Goal: Task Accomplishment & Management: Complete application form

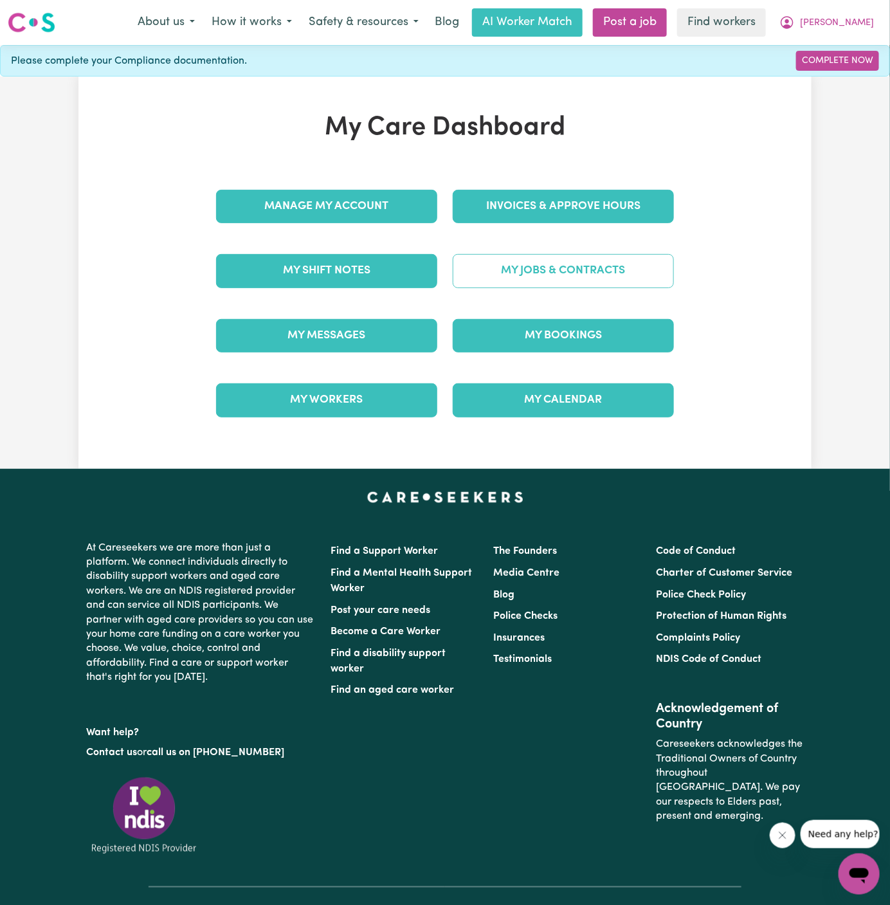
click at [573, 275] on link "My Jobs & Contracts" at bounding box center [563, 270] width 221 height 33
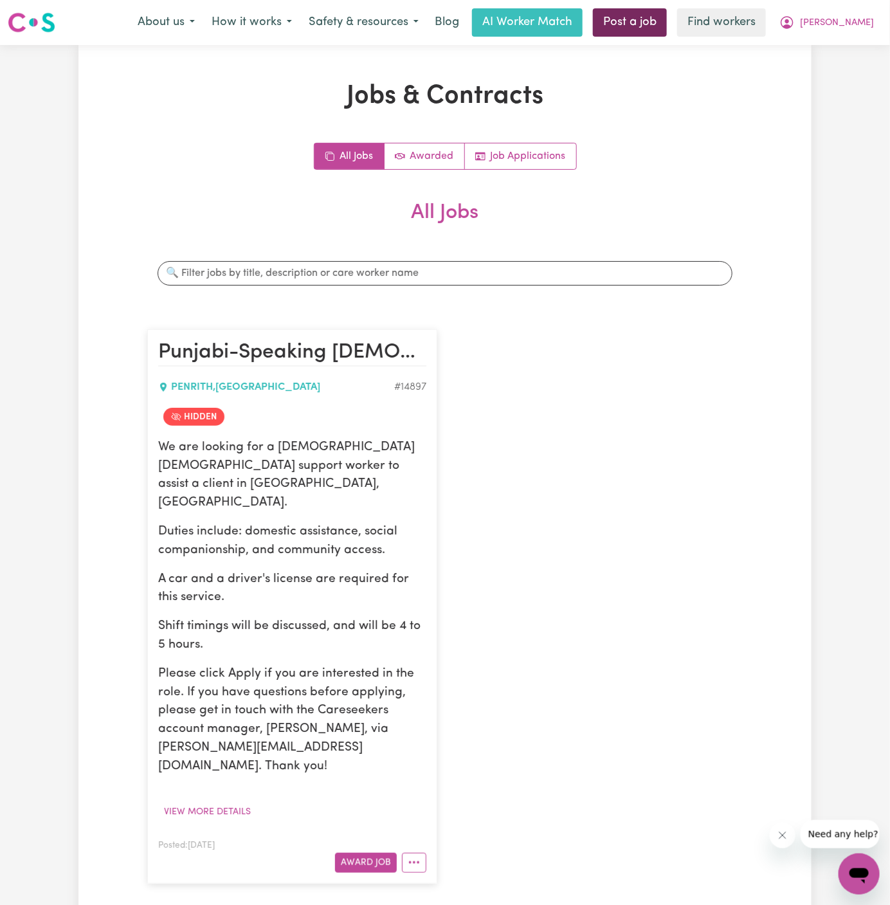
click at [667, 14] on link "Post a job" at bounding box center [630, 22] width 74 height 28
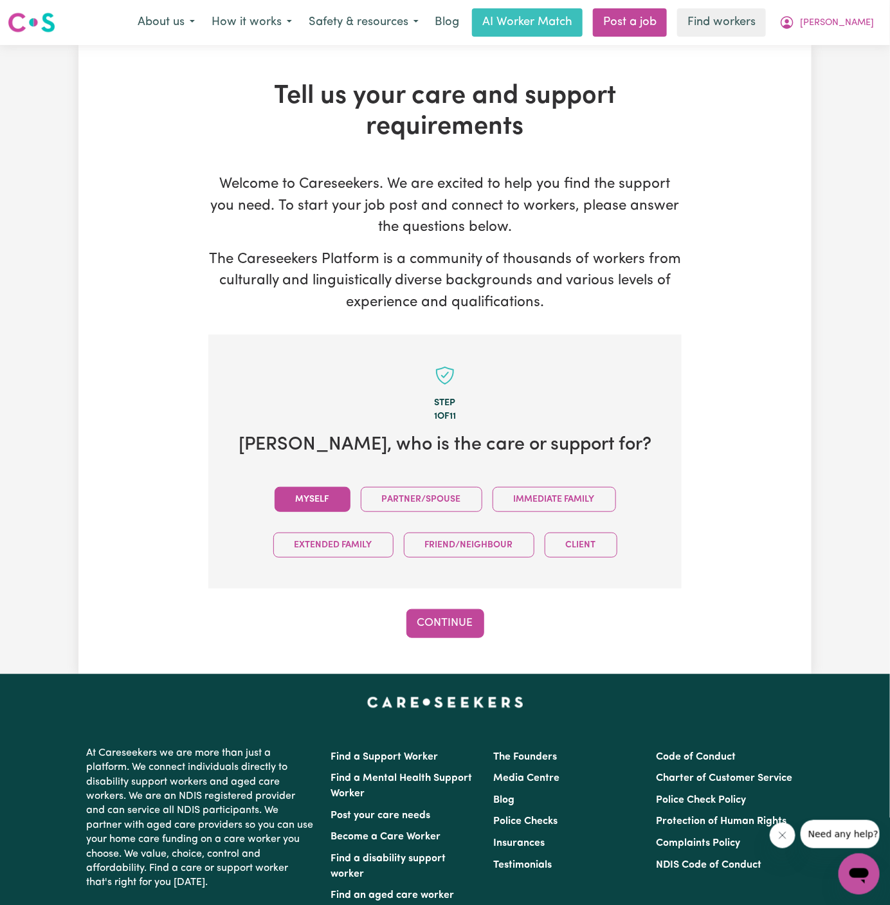
click at [313, 488] on button "Myself" at bounding box center [313, 499] width 76 height 25
click at [449, 603] on div "Step 1 of 11 [PERSON_NAME] , who is the care or support for? Myself Partner/Spo…" at bounding box center [444, 486] width 473 height 304
click at [456, 616] on button "Continue" at bounding box center [446, 623] width 78 height 28
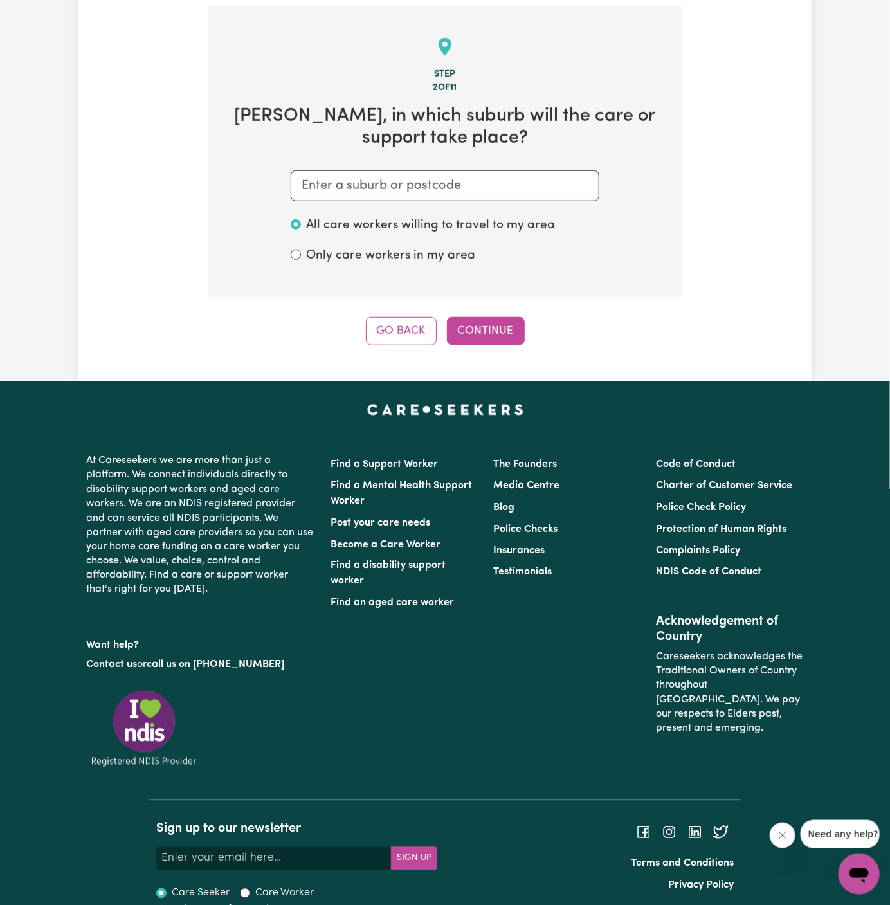
scroll to position [334, 0]
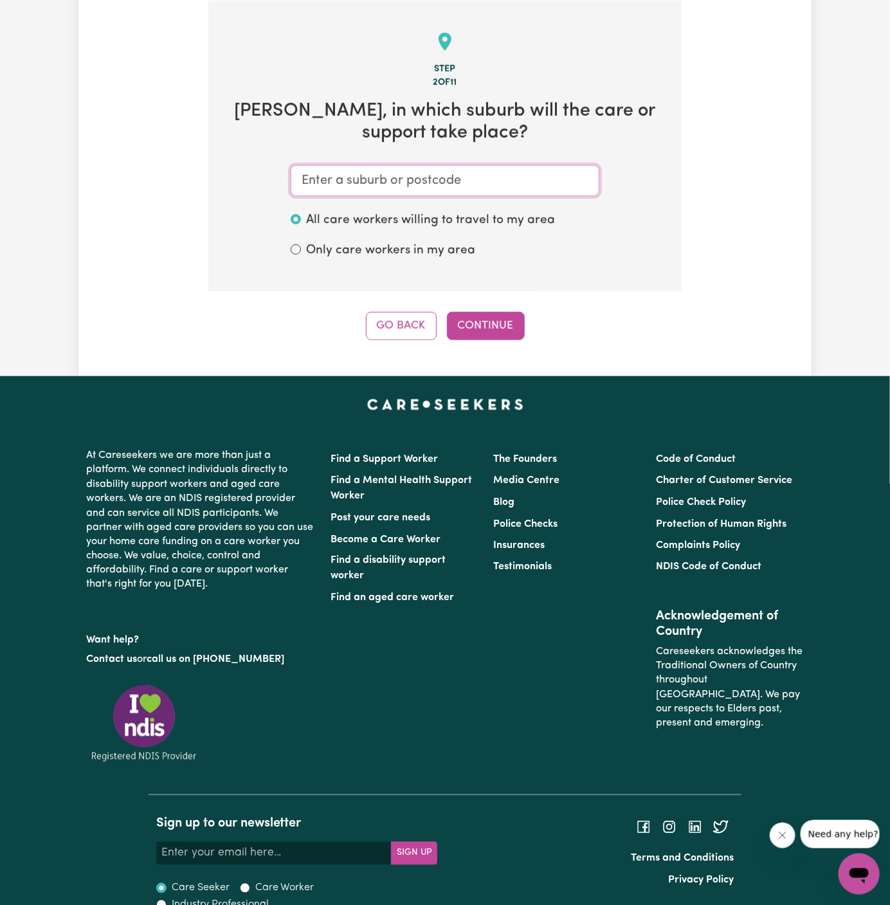
click at [504, 187] on input "text" at bounding box center [445, 180] width 309 height 31
type input "penrith"
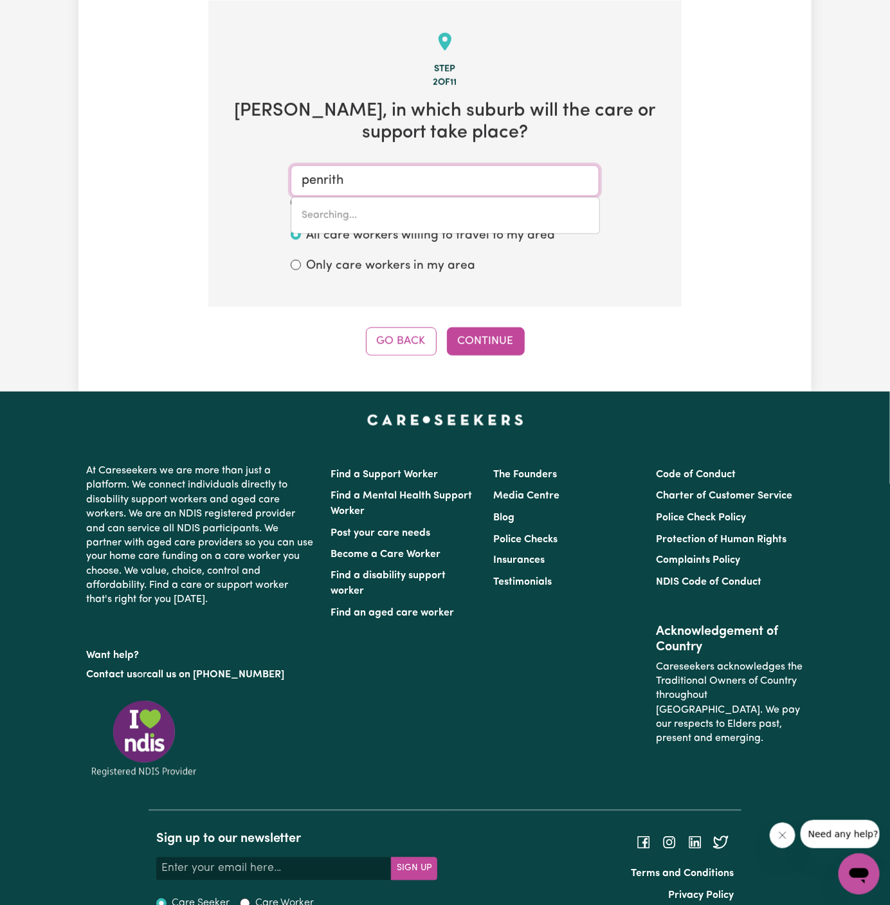
type input "[GEOGRAPHIC_DATA], [GEOGRAPHIC_DATA], 2750"
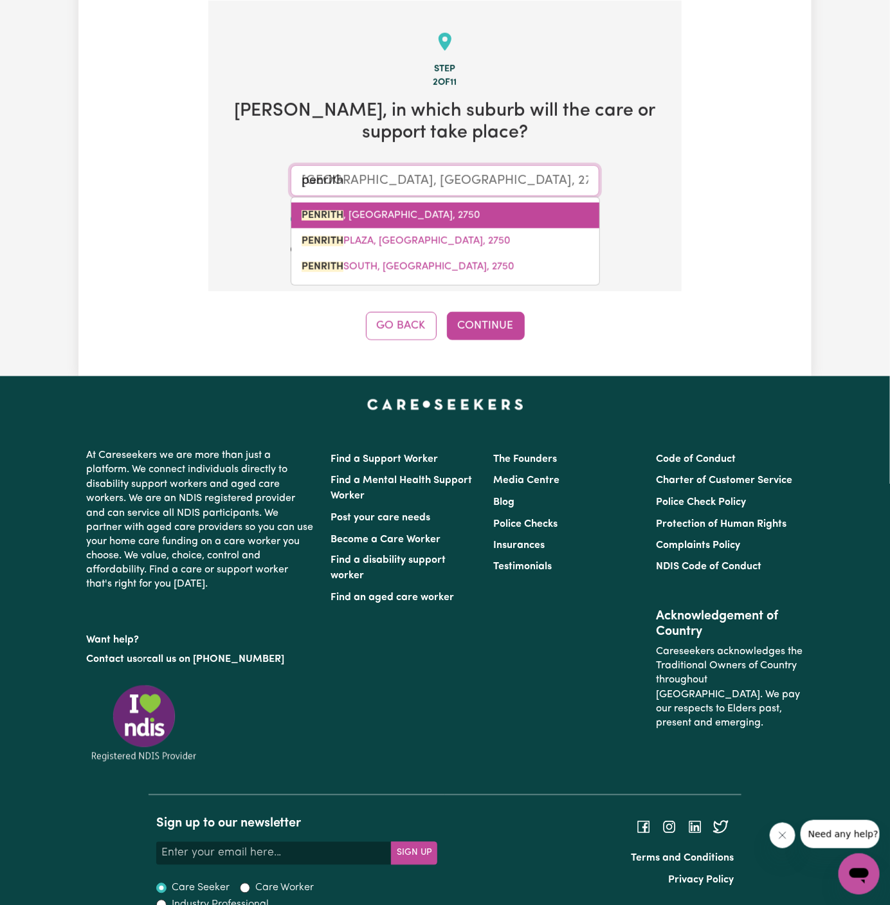
click at [439, 218] on span "PENRITH , [GEOGRAPHIC_DATA], 2750" at bounding box center [391, 215] width 179 height 10
type input "PENRITH, [GEOGRAPHIC_DATA], 2750"
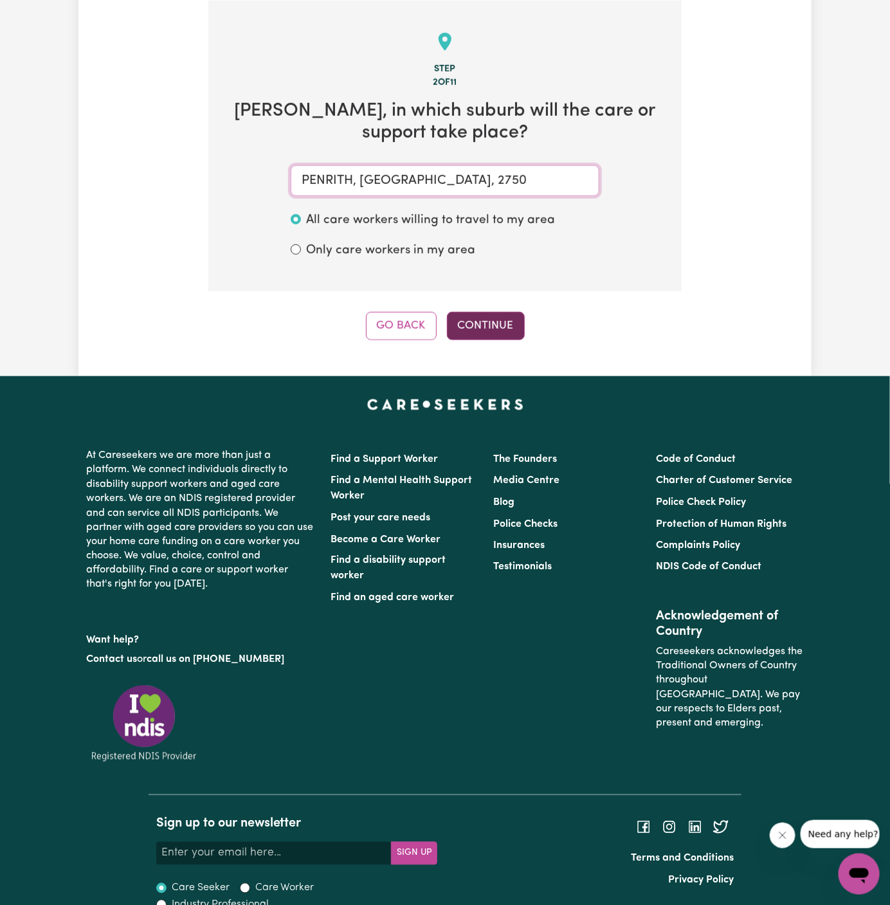
type input "PENRITH, [GEOGRAPHIC_DATA], 2750"
click at [494, 315] on button "Continue" at bounding box center [486, 326] width 78 height 28
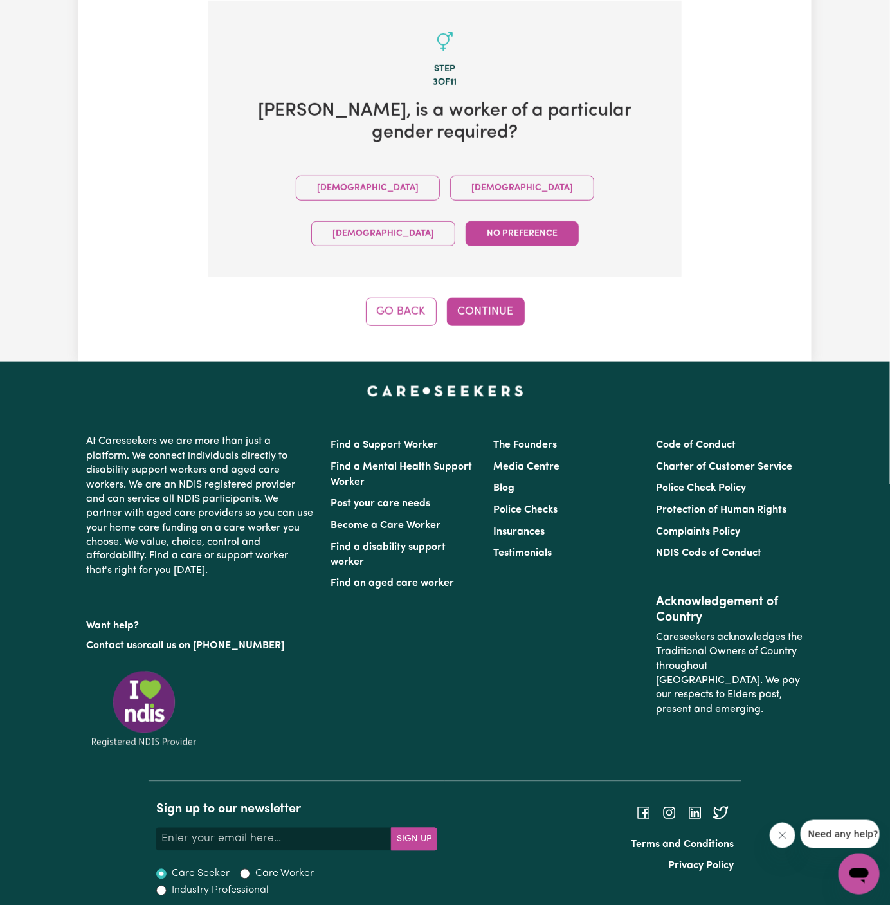
scroll to position [297, 0]
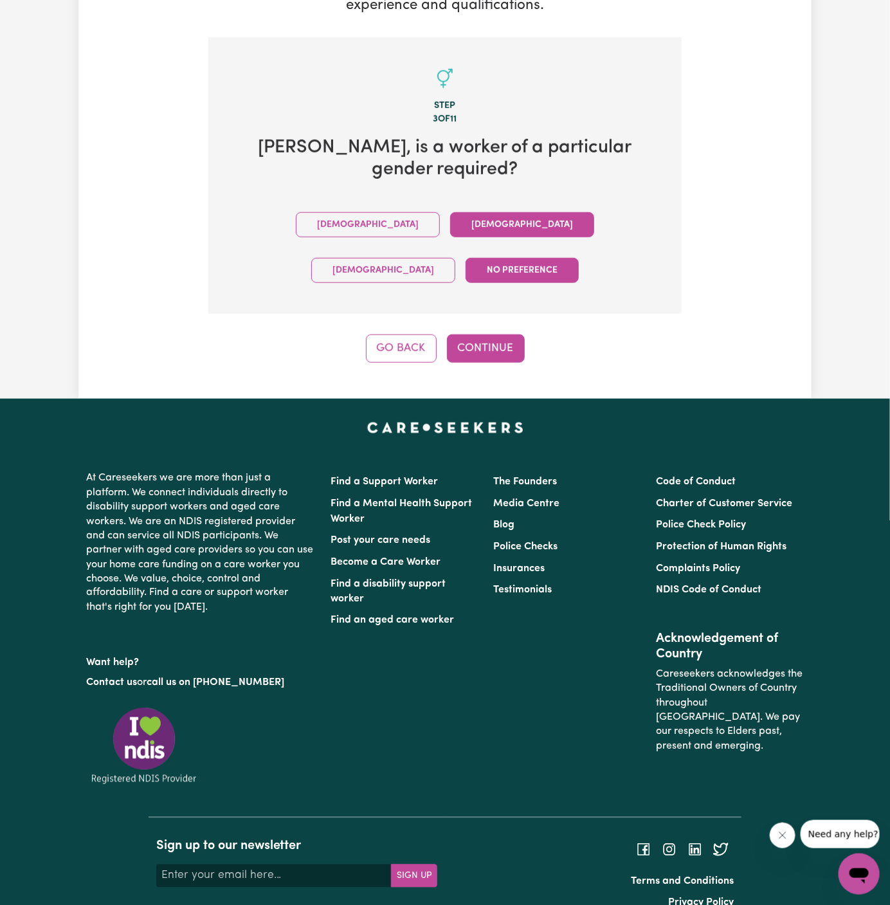
click at [450, 228] on button "[DEMOGRAPHIC_DATA]" at bounding box center [522, 224] width 144 height 25
click at [486, 318] on div "Tell us your care and support requirements Welcome to Careseekers. We are excit…" at bounding box center [444, 73] width 733 height 651
click at [486, 334] on button "Continue" at bounding box center [486, 348] width 78 height 28
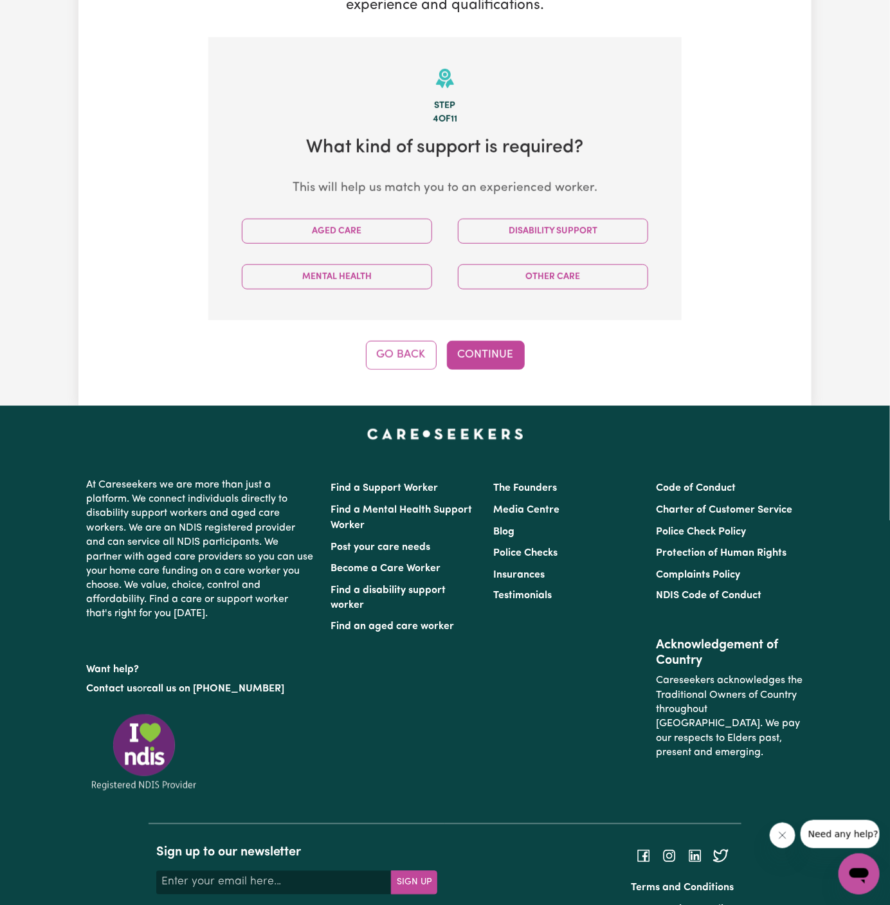
scroll to position [334, 0]
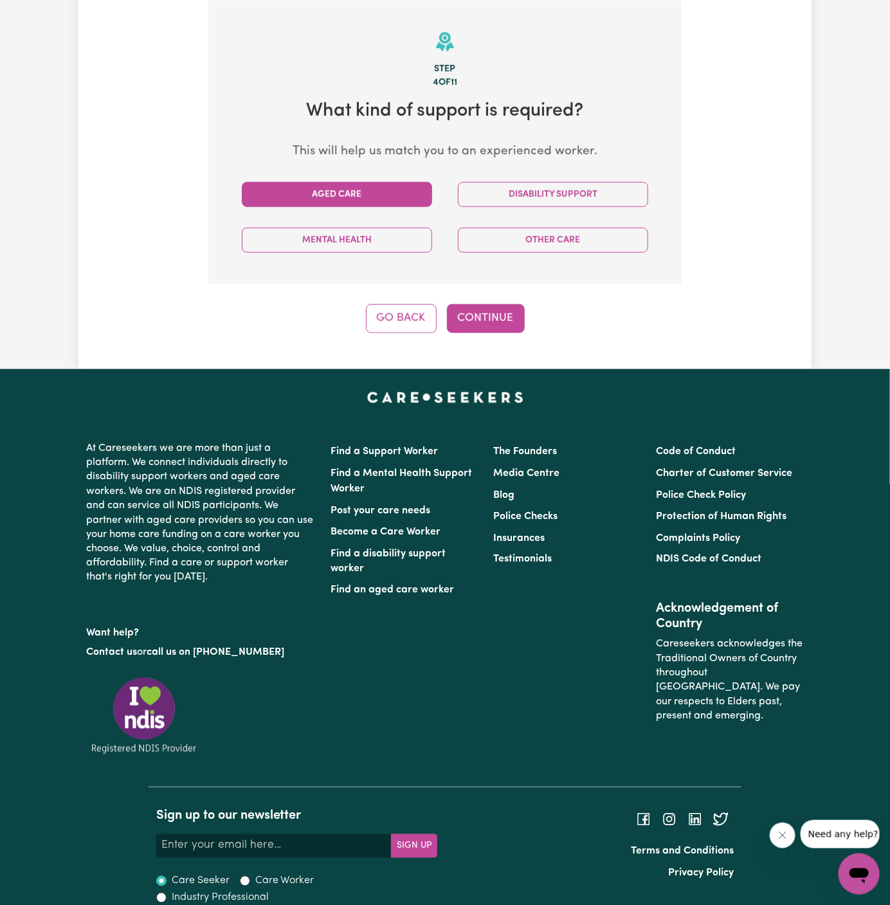
click at [379, 203] on button "Aged Care" at bounding box center [337, 194] width 190 height 25
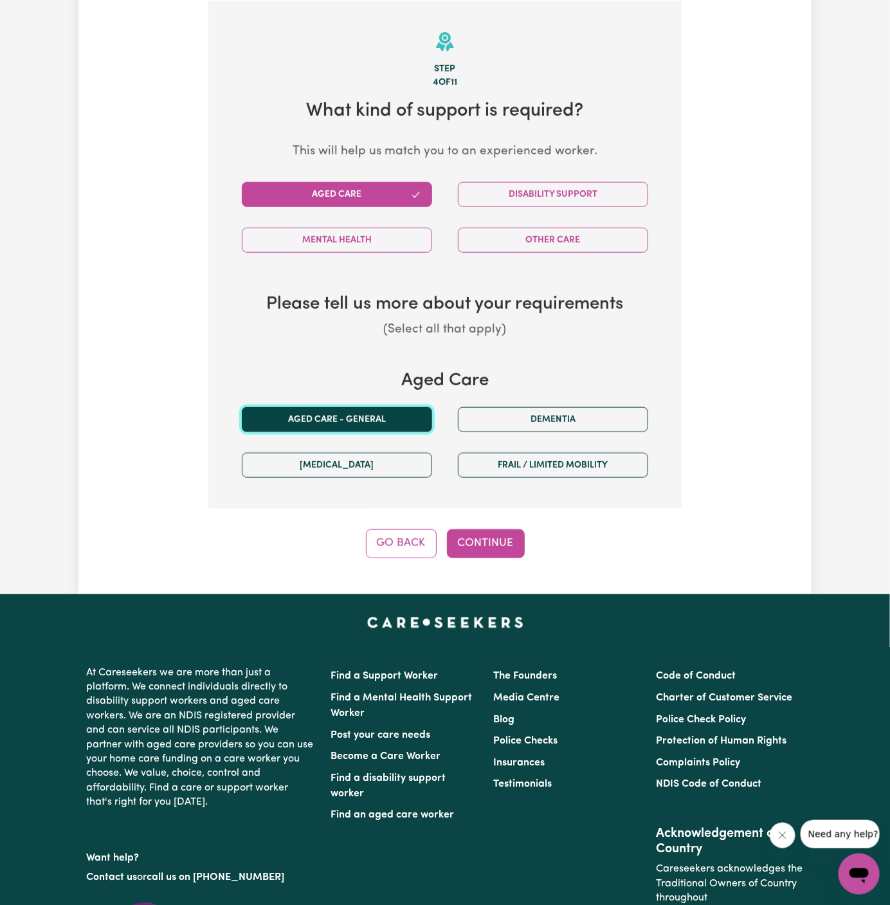
click at [372, 416] on button "Aged care - General" at bounding box center [337, 419] width 190 height 25
click at [498, 544] on button "Continue" at bounding box center [486, 543] width 78 height 28
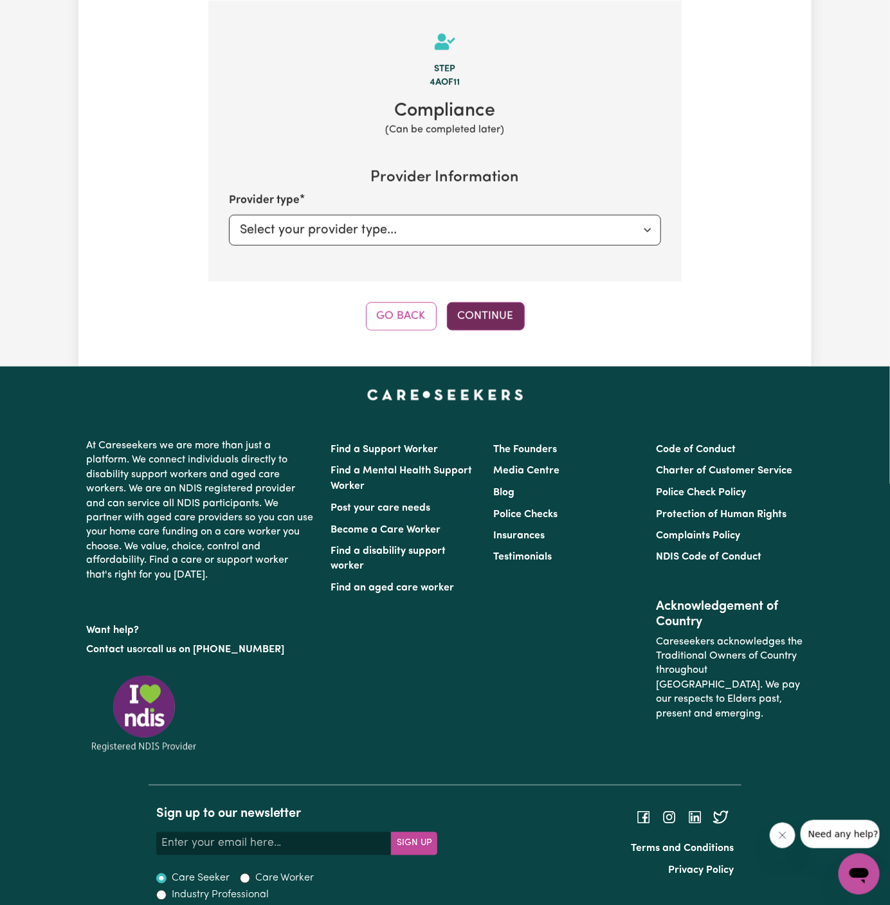
click at [492, 316] on button "Continue" at bounding box center [486, 316] width 78 height 28
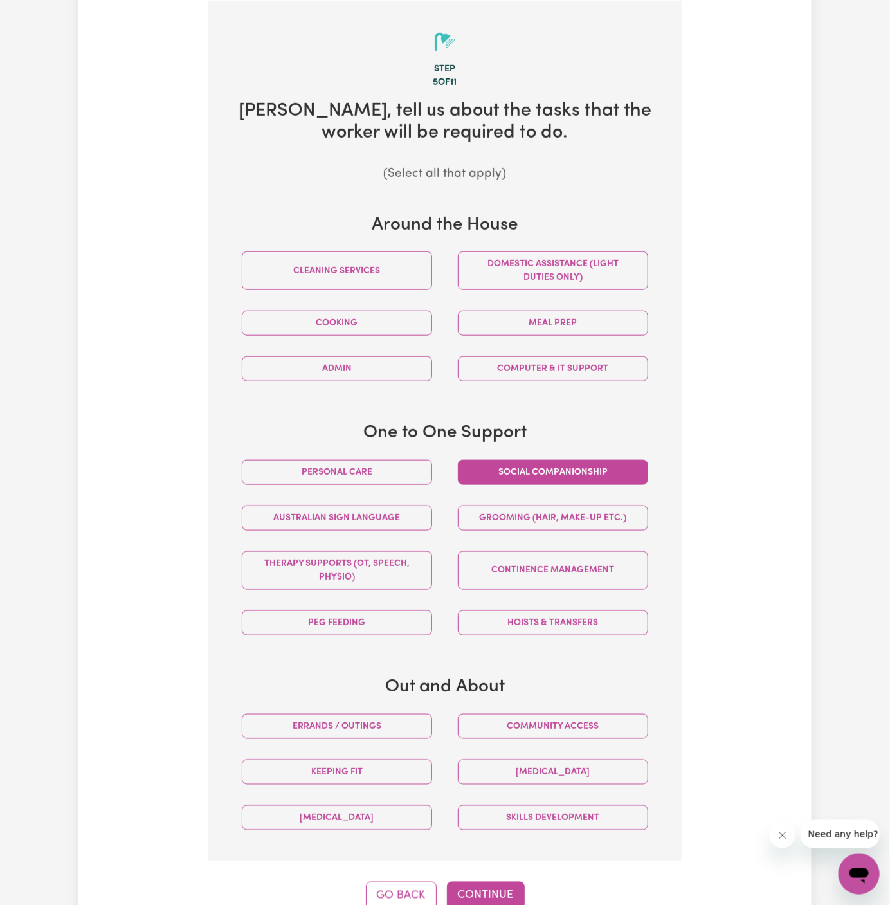
click at [561, 462] on button "Social companionship" at bounding box center [553, 472] width 190 height 25
click at [538, 273] on button "Domestic assistance (light duties only)" at bounding box center [553, 270] width 190 height 39
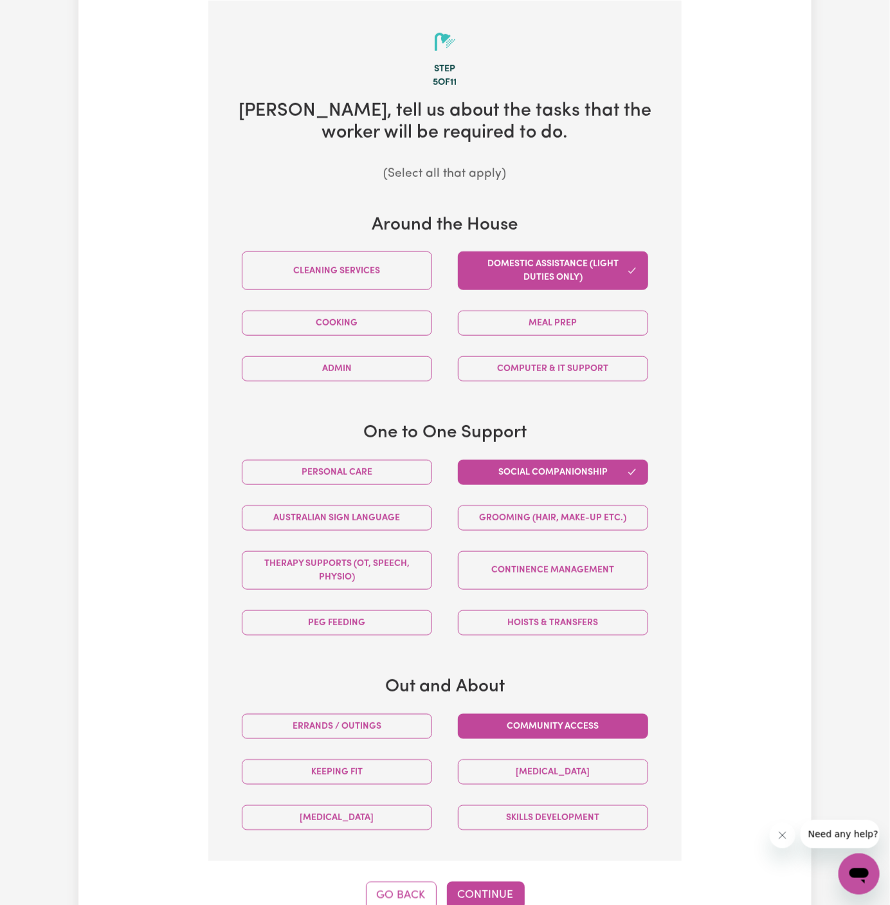
click at [548, 714] on button "Community access" at bounding box center [553, 726] width 190 height 25
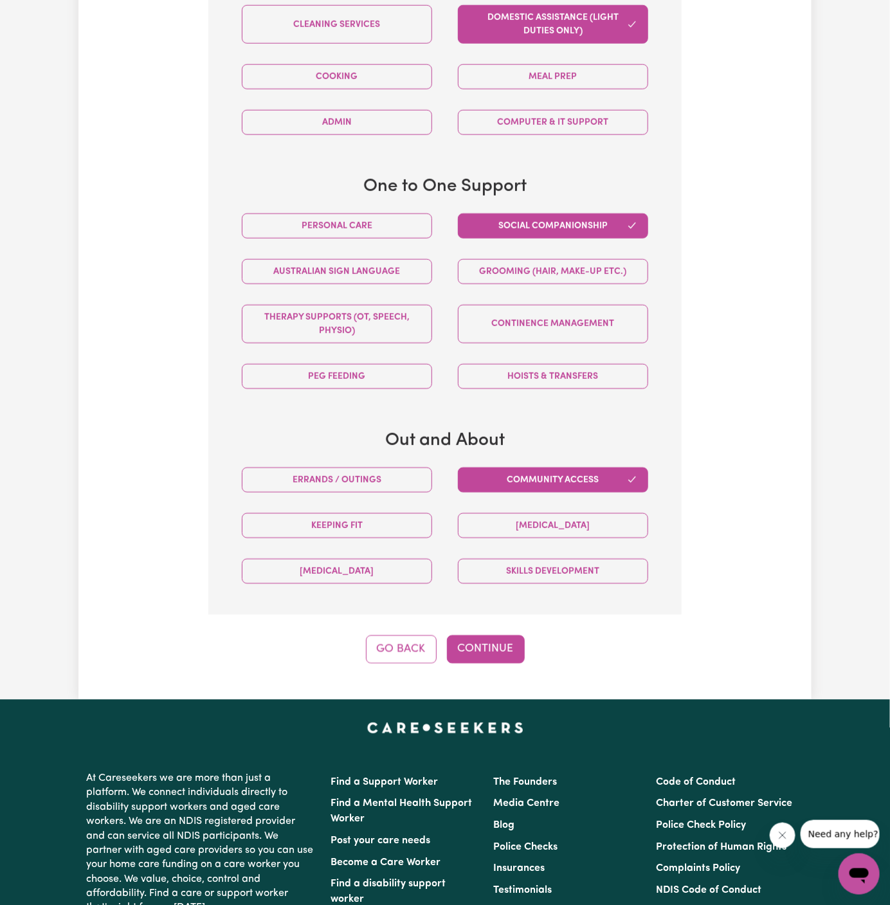
scroll to position [582, 0]
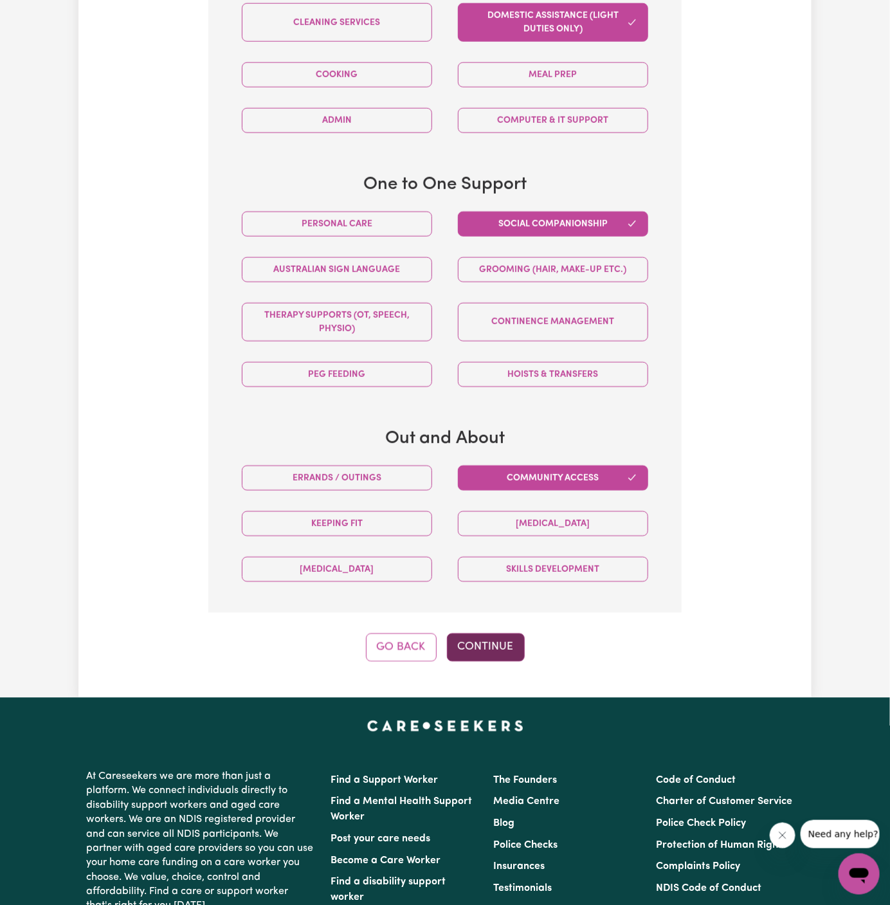
click at [495, 650] on button "Continue" at bounding box center [486, 648] width 78 height 28
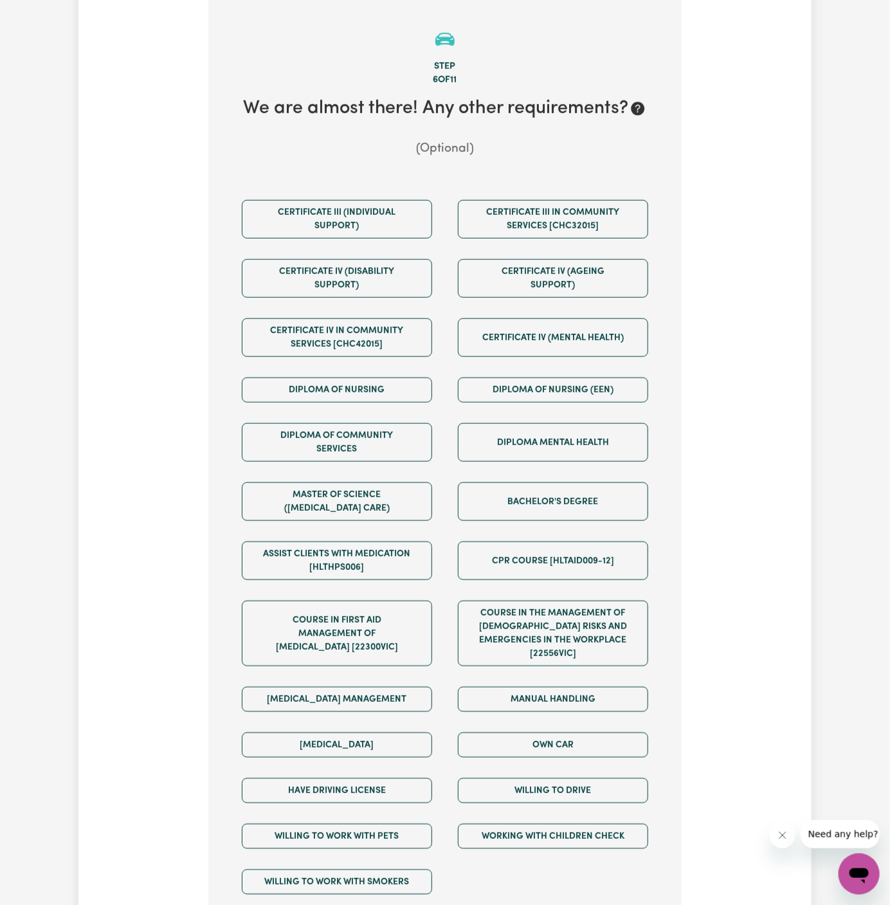
scroll to position [334, 0]
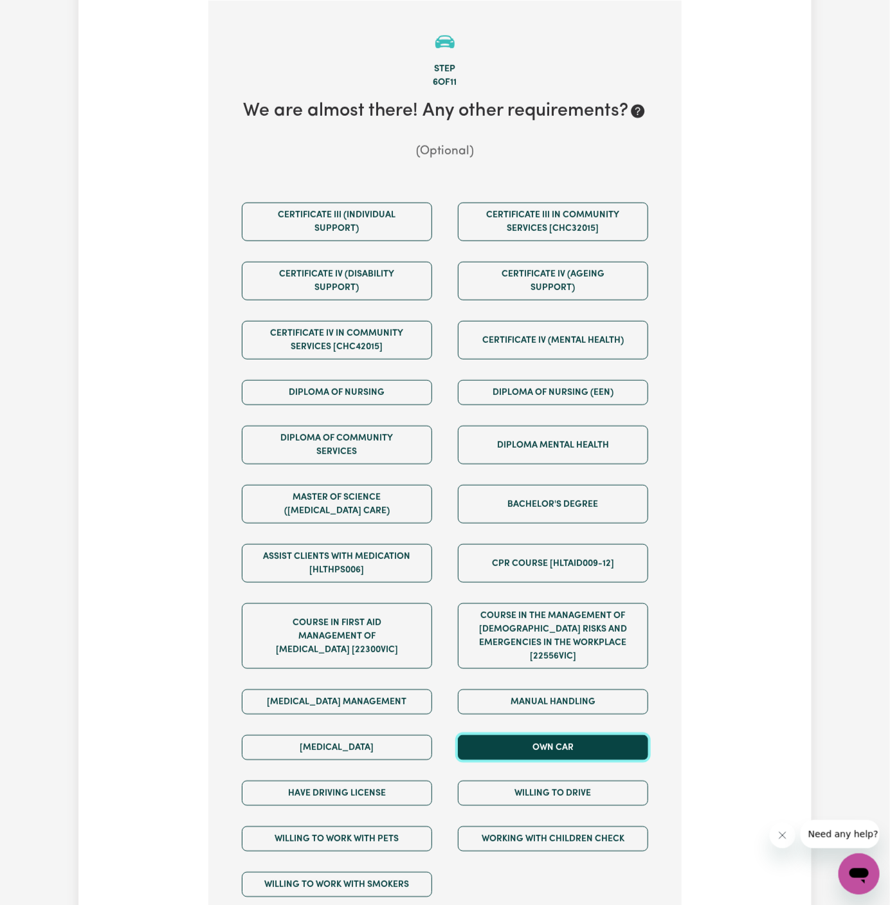
click at [542, 735] on button "Own Car" at bounding box center [553, 747] width 190 height 25
click at [542, 771] on div "Willing to drive" at bounding box center [553, 794] width 216 height 46
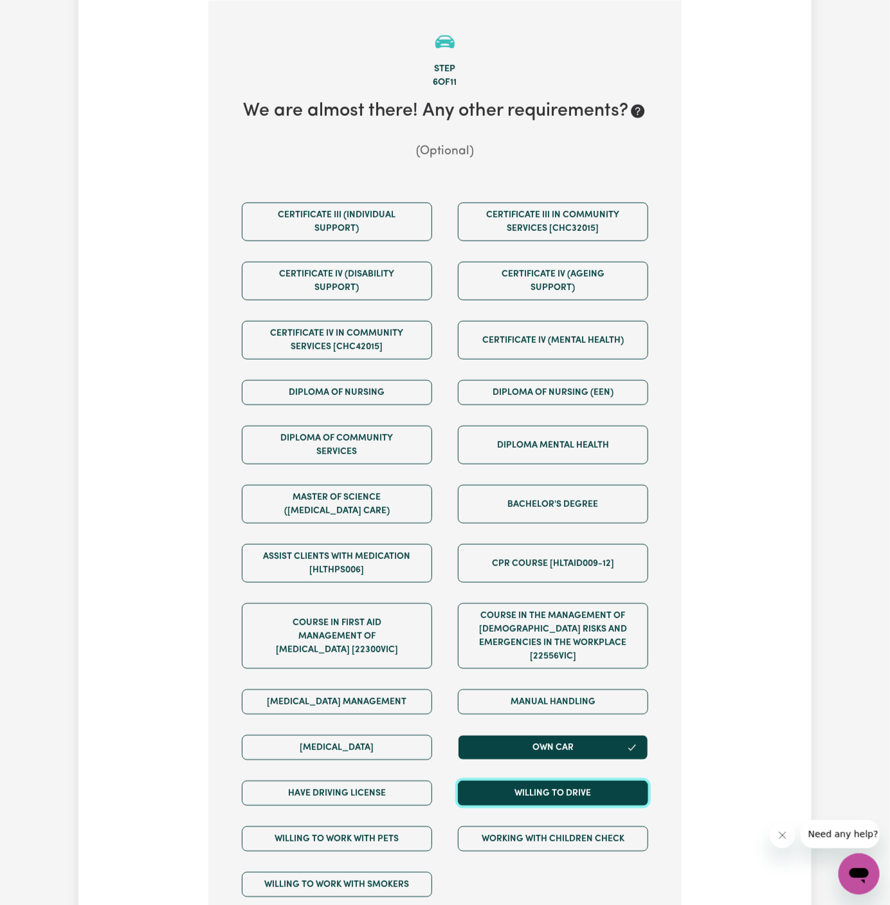
click at [531, 781] on button "Willing to drive" at bounding box center [553, 793] width 190 height 25
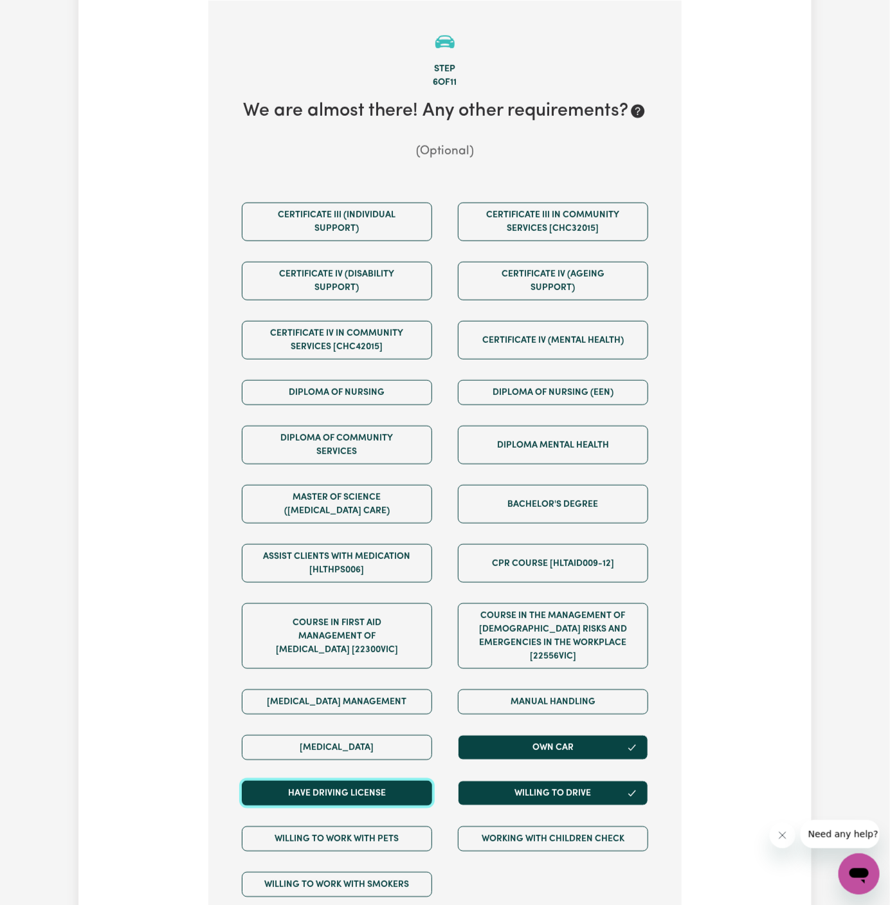
click at [419, 781] on button "Have driving license" at bounding box center [337, 793] width 190 height 25
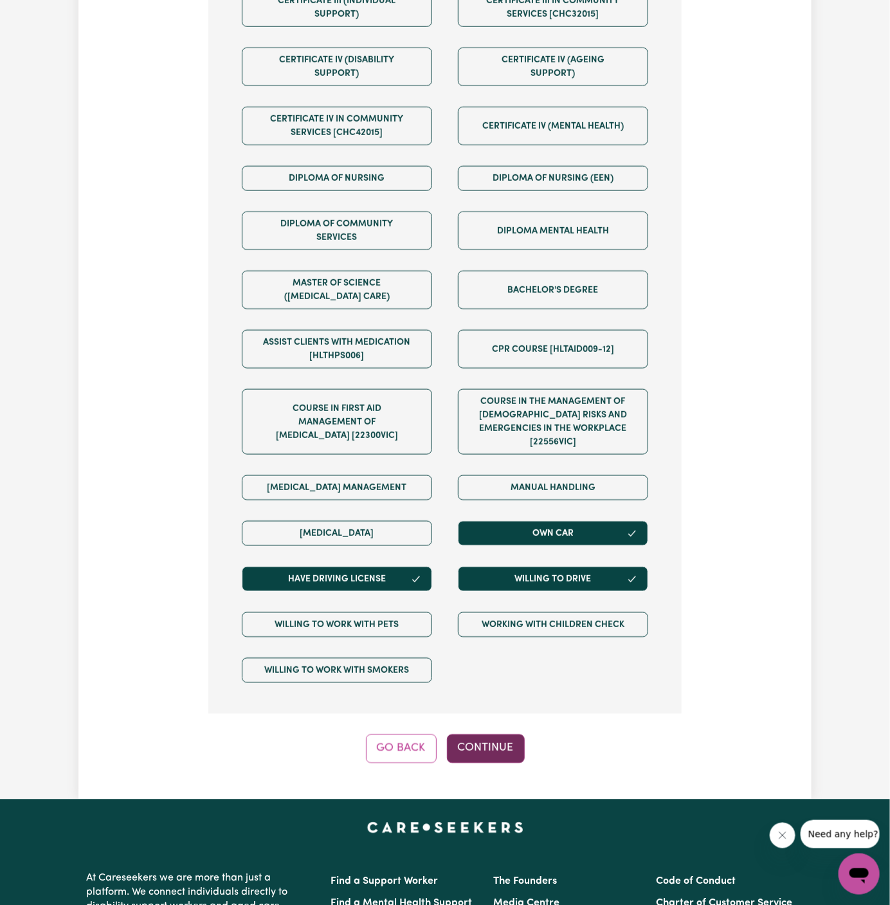
click at [499, 735] on button "Continue" at bounding box center [486, 749] width 78 height 28
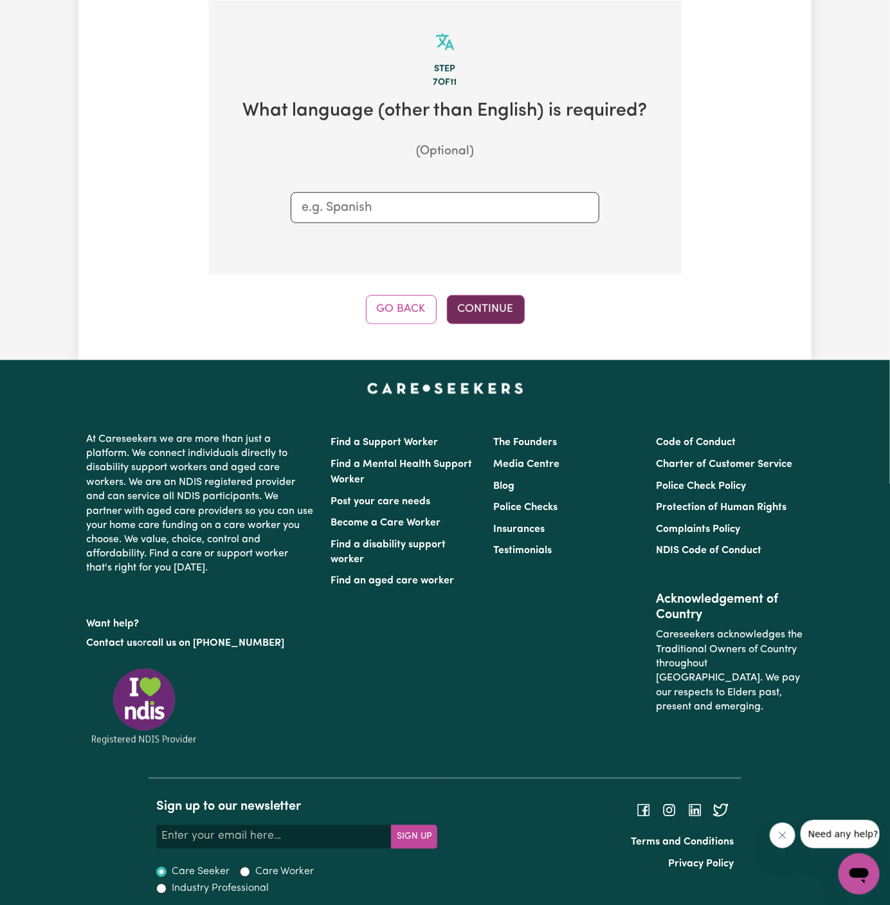
click at [470, 312] on button "Continue" at bounding box center [486, 309] width 78 height 28
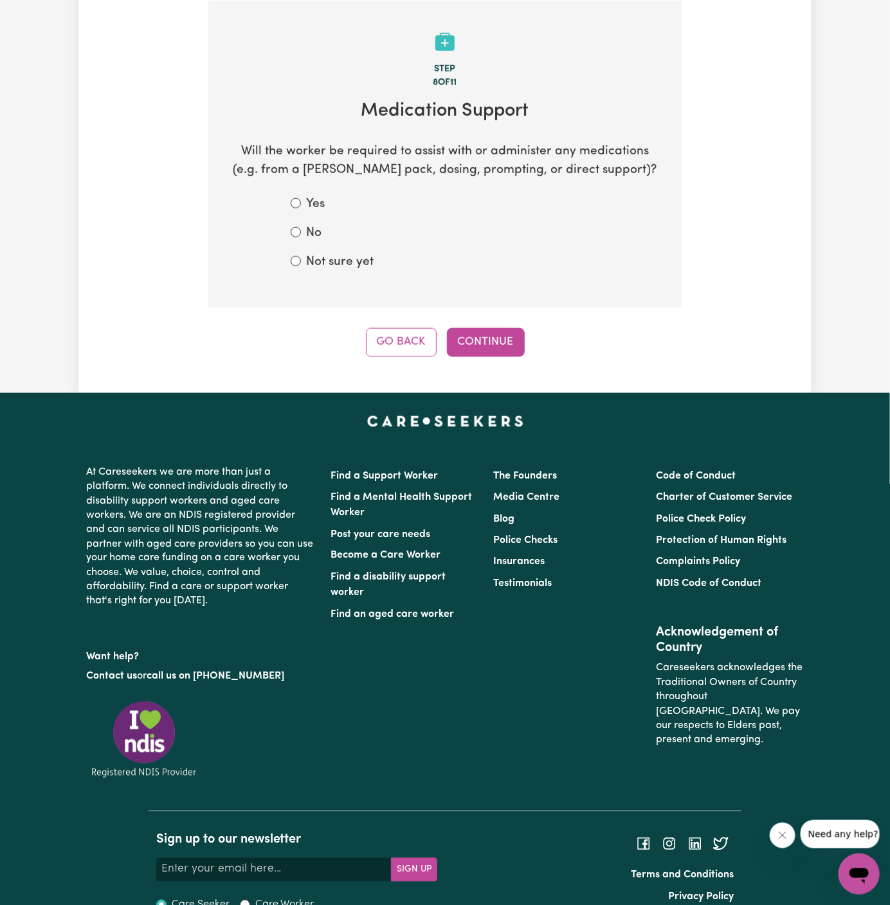
click at [313, 233] on label "No" at bounding box center [313, 233] width 15 height 19
click at [301, 233] on input "No" at bounding box center [296, 232] width 10 height 10
radio input "true"
click at [472, 343] on button "Continue" at bounding box center [486, 342] width 78 height 28
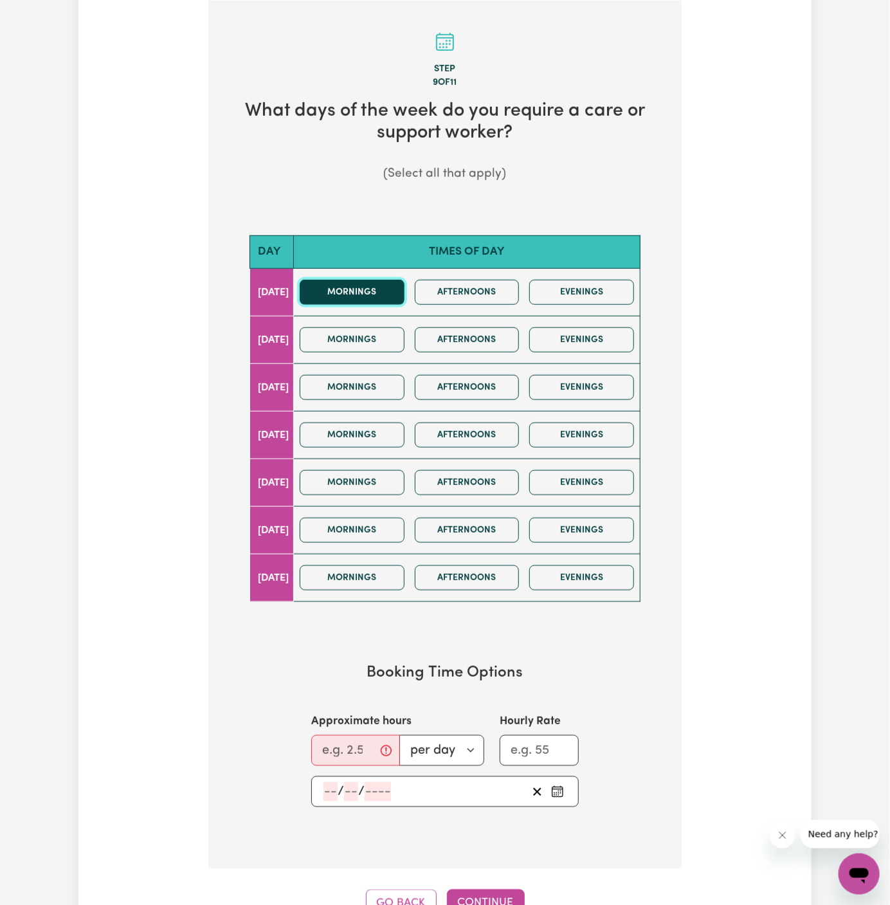
click at [367, 289] on button "Mornings" at bounding box center [352, 292] width 105 height 25
click at [343, 745] on input "Approximate hours" at bounding box center [355, 750] width 89 height 31
type input "4"
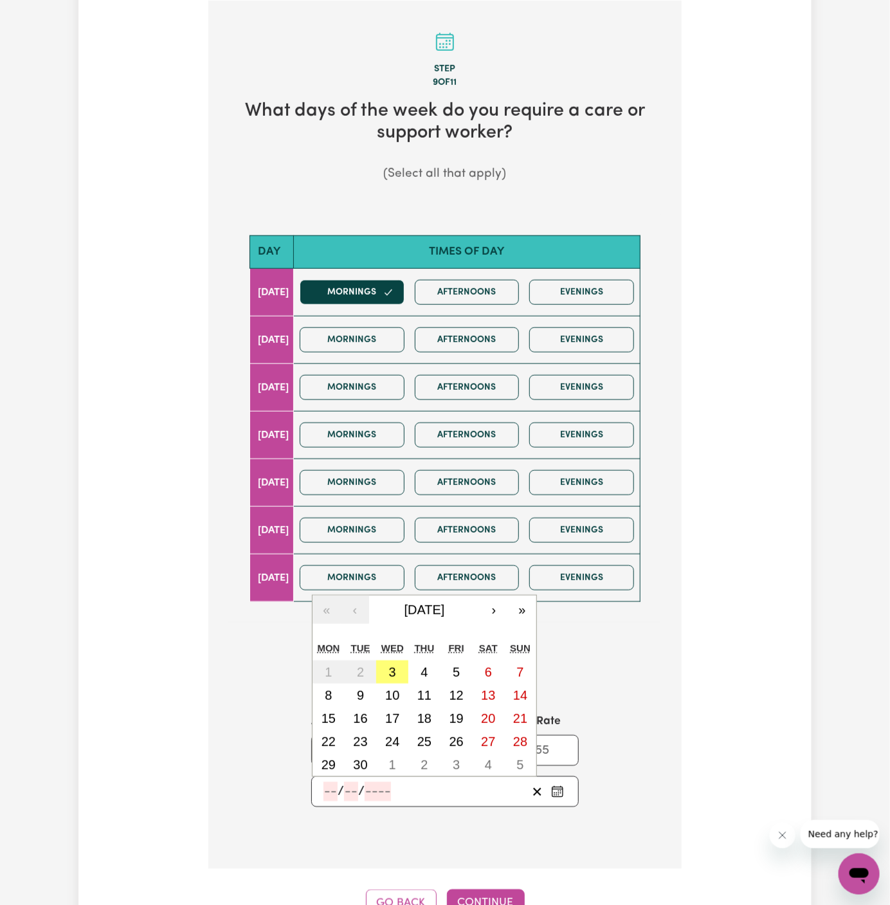
click at [332, 787] on input "number" at bounding box center [331, 791] width 14 height 19
click at [389, 666] on abbr "3" at bounding box center [392, 672] width 7 height 14
type input "[DATE]"
type input "3"
type input "9"
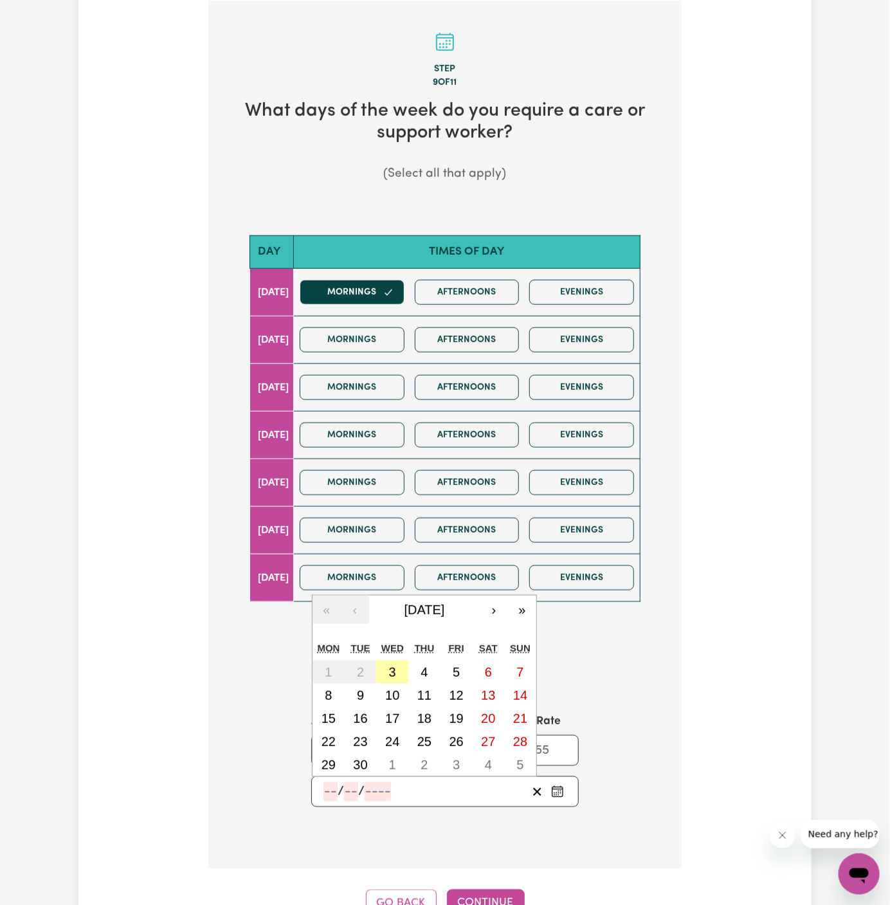
type input "2025"
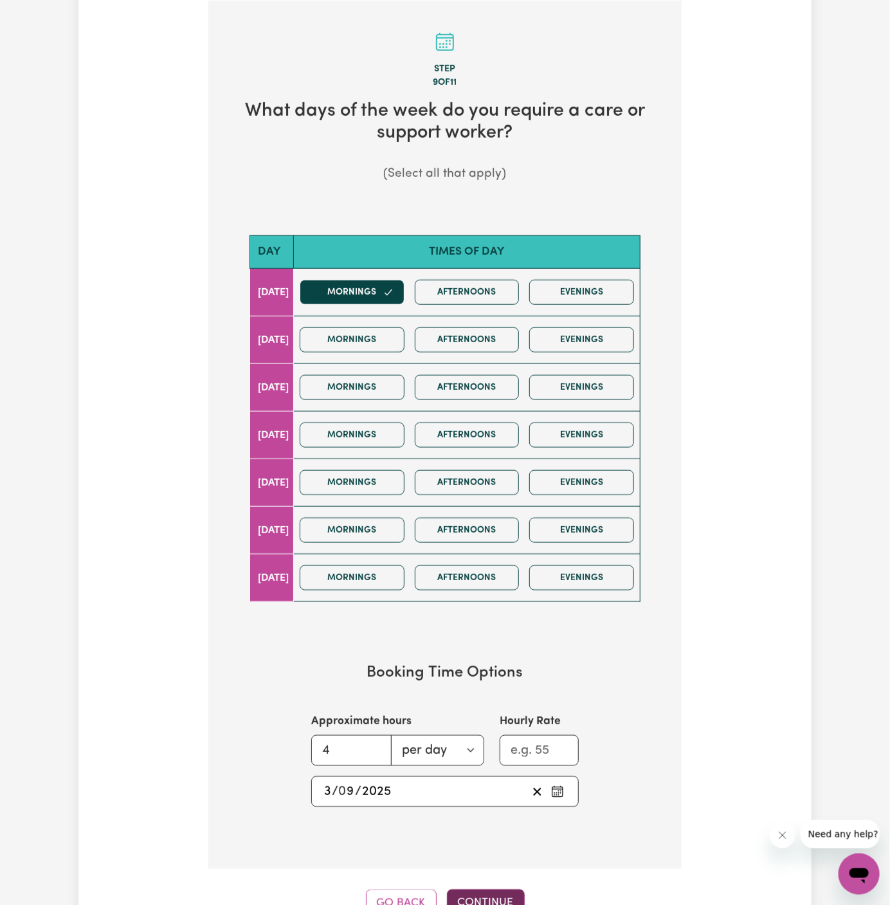
click at [487, 890] on button "Continue" at bounding box center [486, 904] width 78 height 28
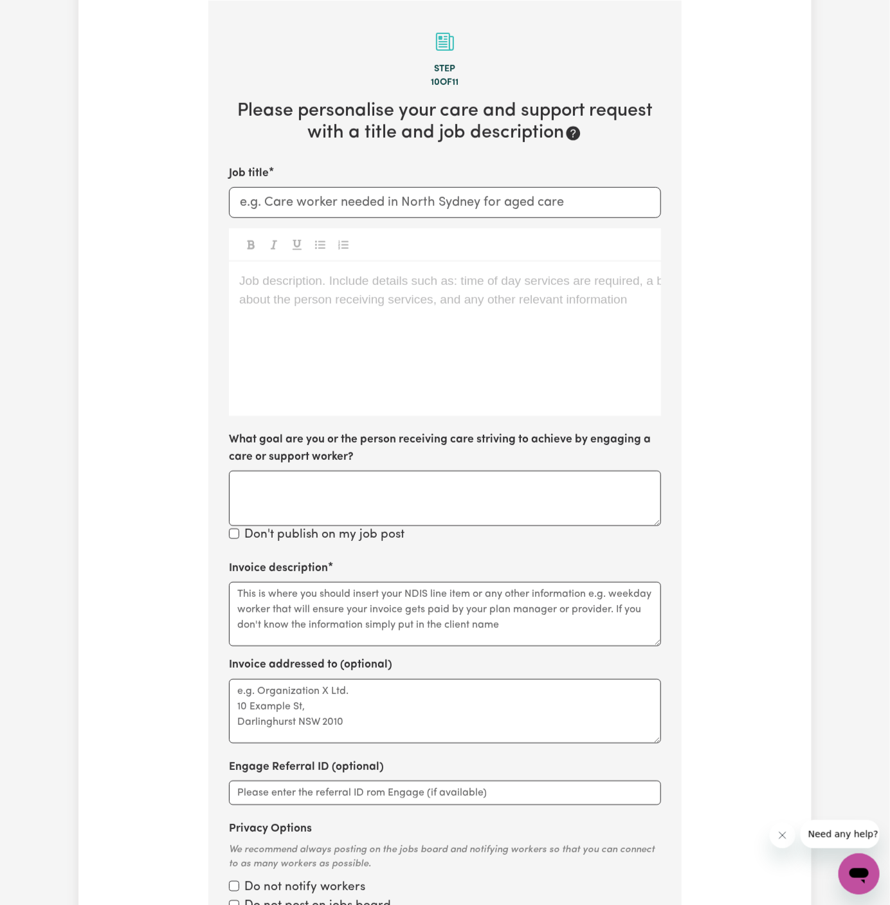
click at [312, 349] on div "Job description. Include details such as: time of day services are required, a …" at bounding box center [445, 339] width 432 height 154
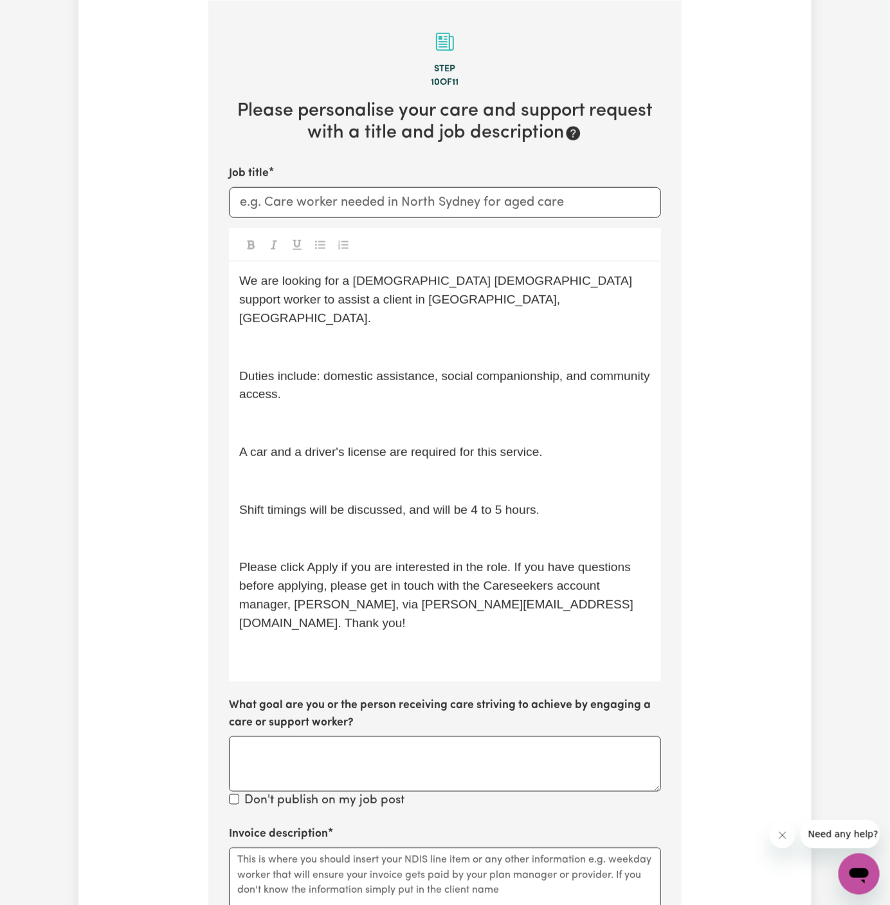
click at [311, 338] on p "﻿" at bounding box center [445, 347] width 412 height 19
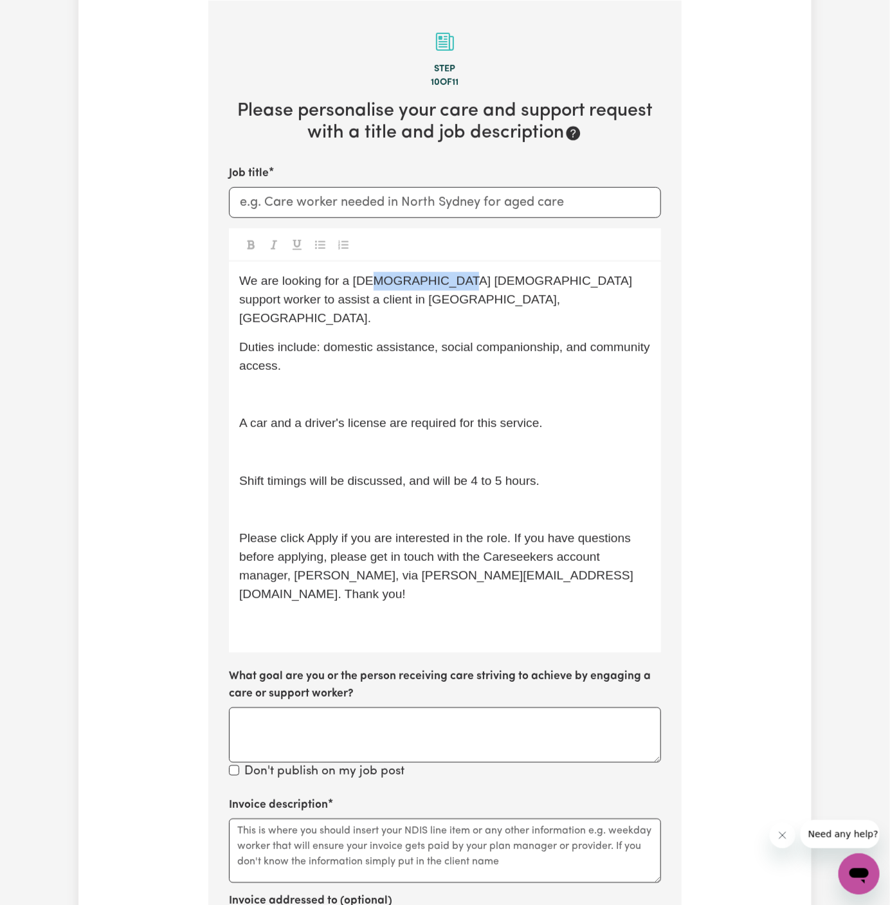
drag, startPoint x: 446, startPoint y: 280, endPoint x: 370, endPoint y: 278, distance: 75.3
click at [370, 278] on span "We are looking for a [DEMOGRAPHIC_DATA] [DEMOGRAPHIC_DATA] support worker to as…" at bounding box center [437, 299] width 397 height 51
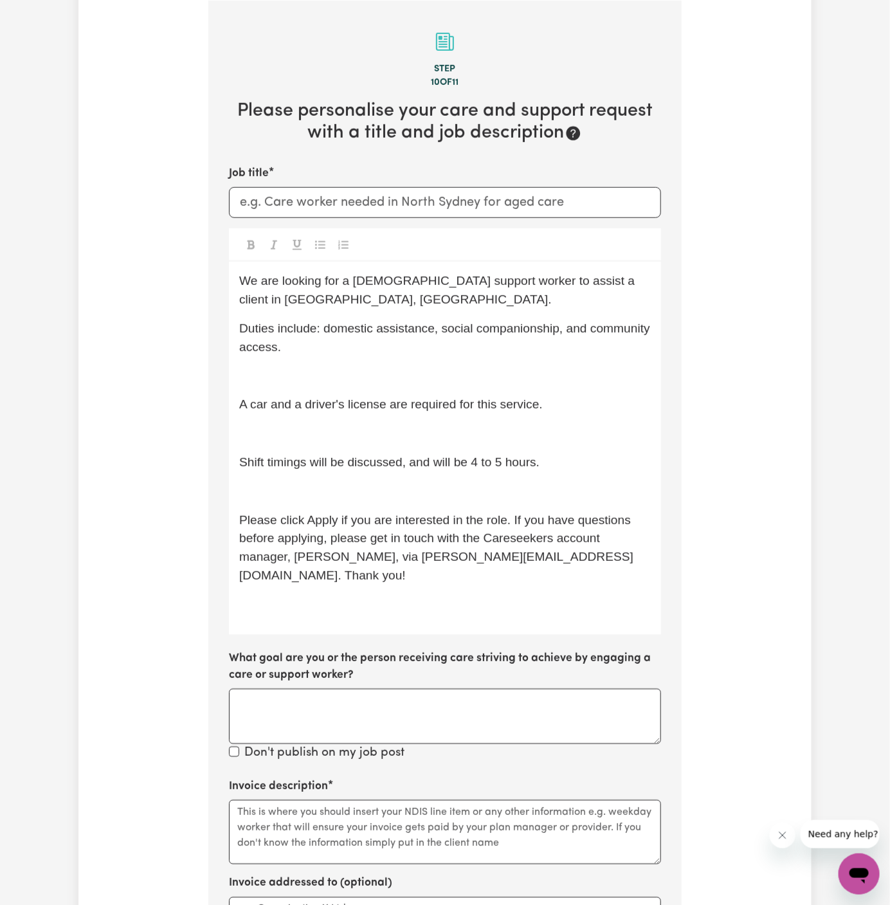
click at [361, 367] on p "﻿" at bounding box center [445, 376] width 412 height 19
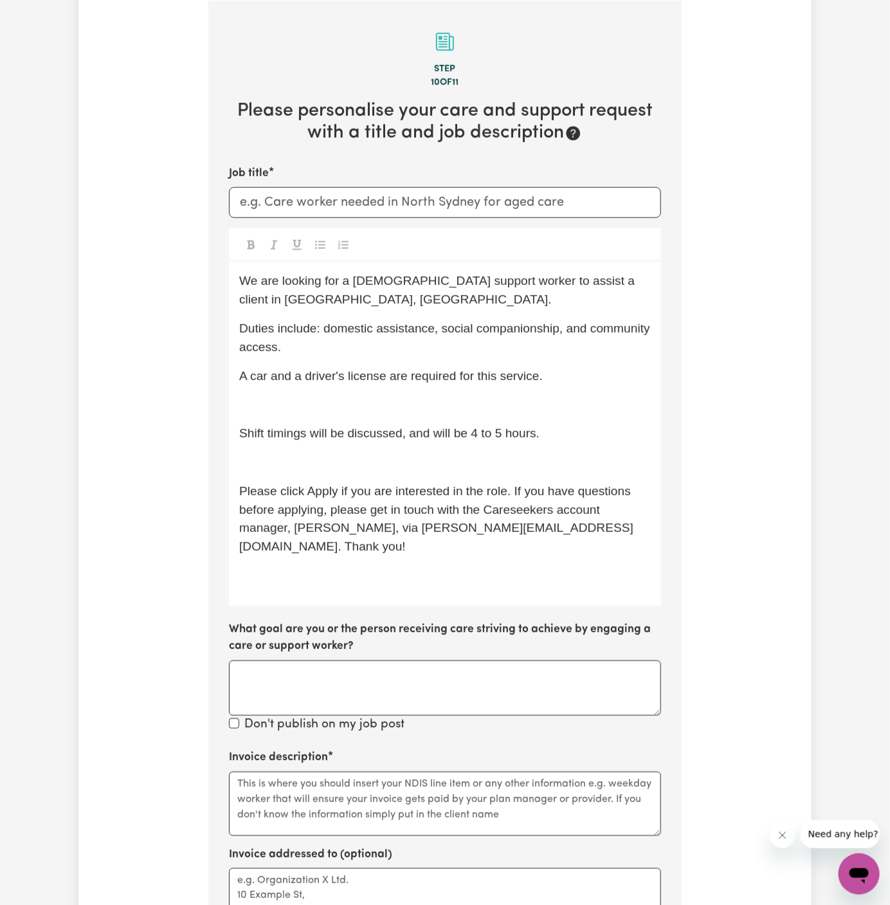
click at [367, 394] on div "We are looking for a [DEMOGRAPHIC_DATA] support worker to assist a client in [G…" at bounding box center [445, 433] width 432 height 343
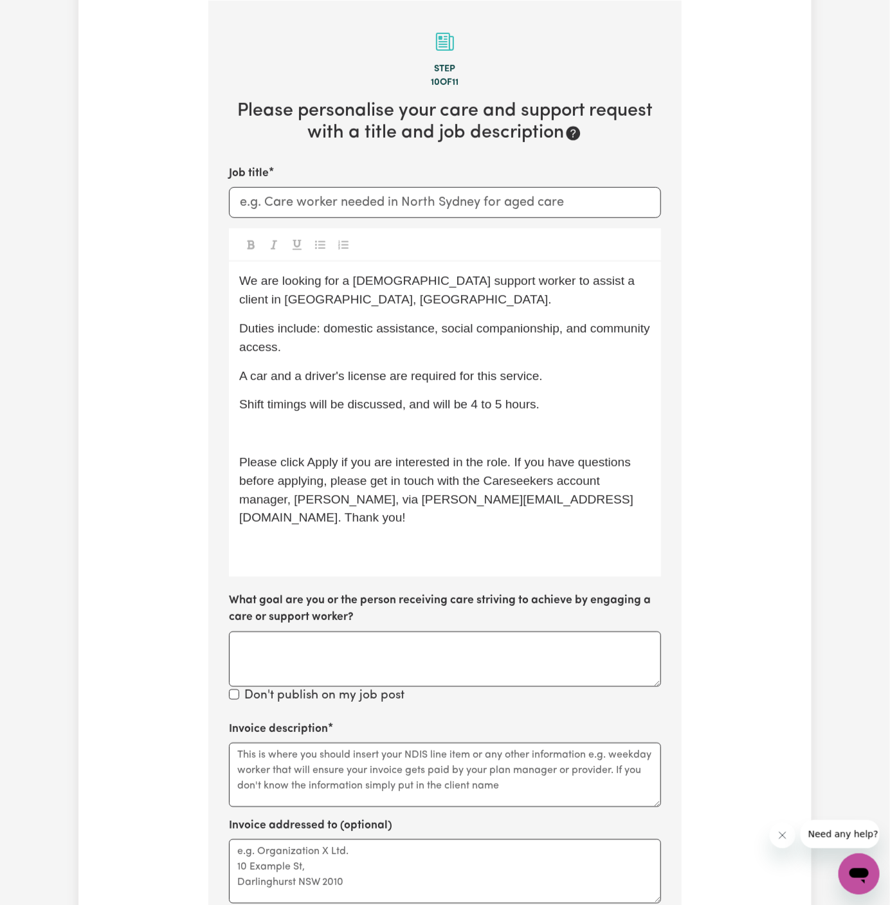
click at [374, 391] on div "We are looking for a [DEMOGRAPHIC_DATA] support worker to assist a client in [G…" at bounding box center [445, 419] width 432 height 315
click at [374, 404] on span "Shift timings will be discussed, and will be 4 to 5 hours." at bounding box center [389, 404] width 300 height 14
click at [385, 410] on span "Shift timings will be discussed, and will be 4 to 5 hours." at bounding box center [389, 404] width 300 height 14
click at [367, 445] on div "We are looking for a [DEMOGRAPHIC_DATA] support worker to assist a client in [G…" at bounding box center [445, 419] width 432 height 315
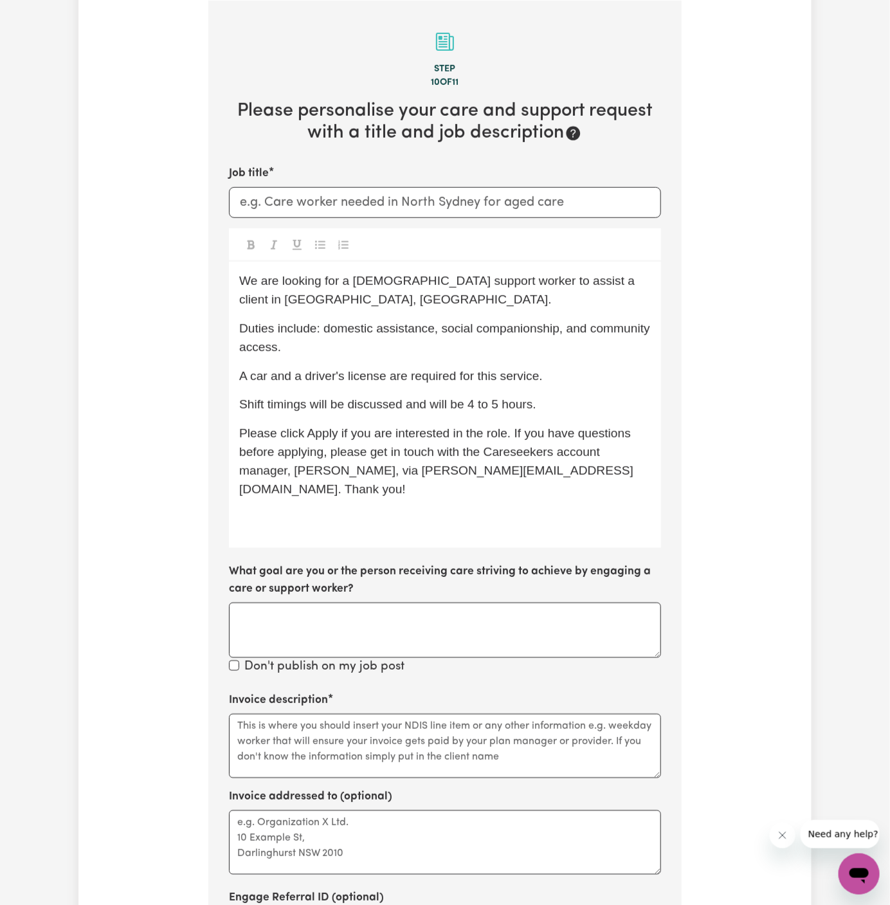
click at [364, 563] on label "What goal are you or the person receiving care striving to achieve by engaging …" at bounding box center [445, 580] width 432 height 34
click at [364, 603] on textarea "What goal are you or the person receiving care striving to achieve by engaging …" at bounding box center [445, 630] width 432 height 55
click at [364, 518] on div "We are looking for a [DEMOGRAPHIC_DATA] support worker to assist a client in [G…" at bounding box center [445, 405] width 432 height 286
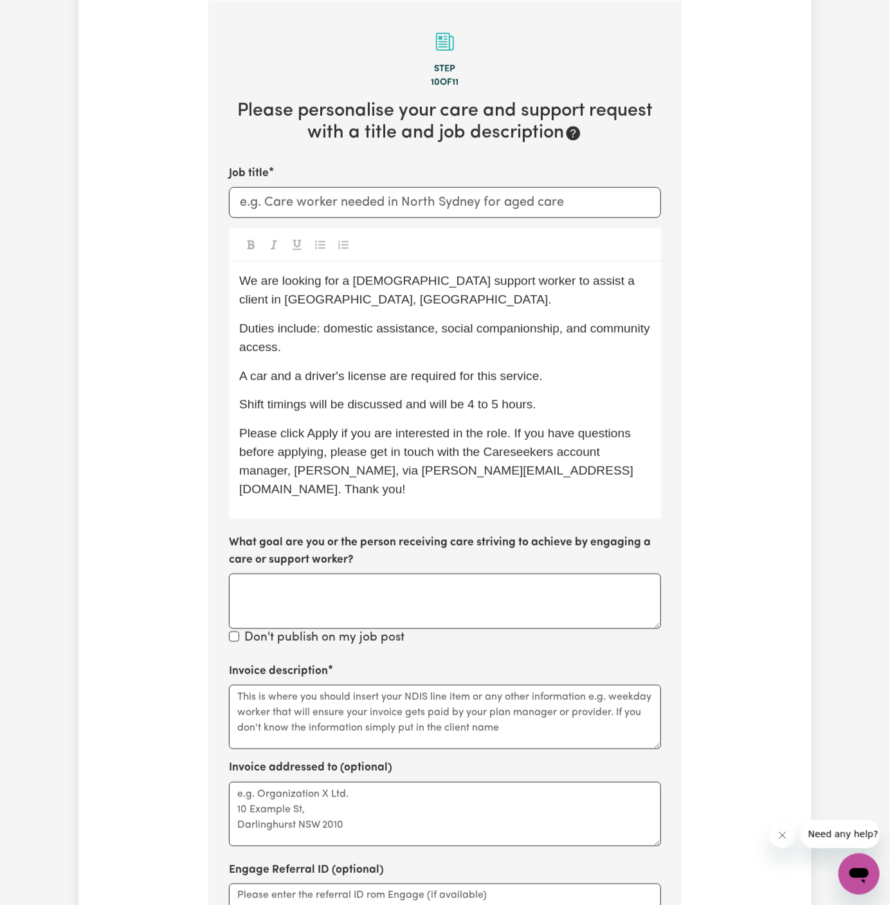
click at [366, 434] on span "Please click Apply if you are interested in the role. If you have questions bef…" at bounding box center [436, 460] width 395 height 69
click at [341, 213] on input "Job title" at bounding box center [445, 202] width 432 height 31
click at [279, 201] on input "[DEMOGRAPHIC_DATA] Supor" at bounding box center [445, 202] width 432 height 31
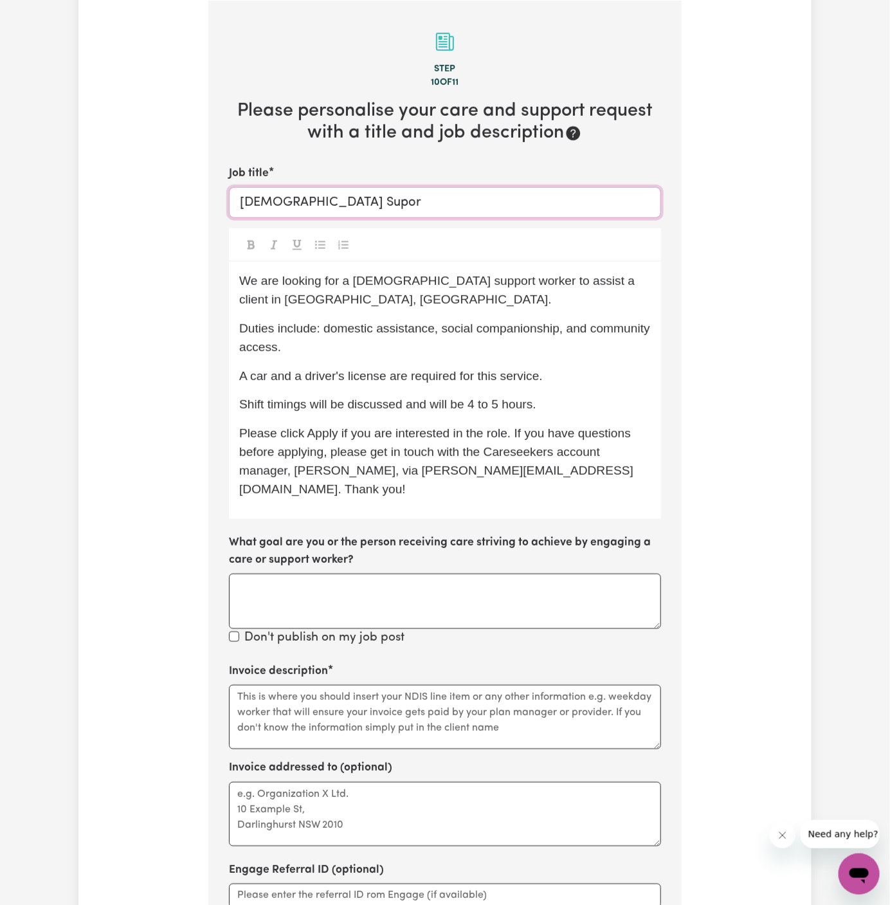
paste input "port Worker Needed In [GEOGRAPHIC_DATA], [GEOGRAPHIC_DATA]"
type input "[DEMOGRAPHIC_DATA] Support Worker Needed In [GEOGRAPHIC_DATA], [GEOGRAPHIC_DATA]"
click at [325, 698] on textarea "Invoice description" at bounding box center [445, 717] width 432 height 64
paste textarea "c/o Chosen Family"
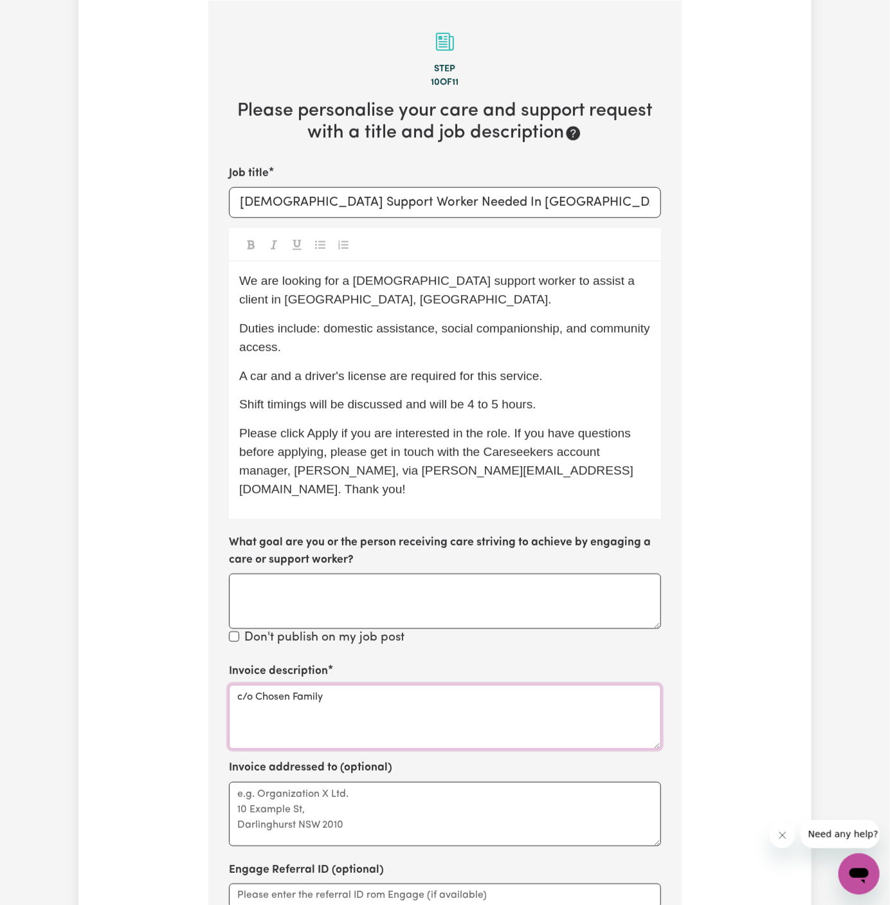
type textarea "c/o Chosen Family"
click at [311, 782] on textarea "Invoice addressed to (optional)" at bounding box center [445, 814] width 432 height 64
paste textarea "c/o Chosen Family"
type textarea "c/o Chosen Family"
click at [448, 467] on span "Please click Apply if you are interested in the role. If you have questions bef…" at bounding box center [436, 460] width 395 height 69
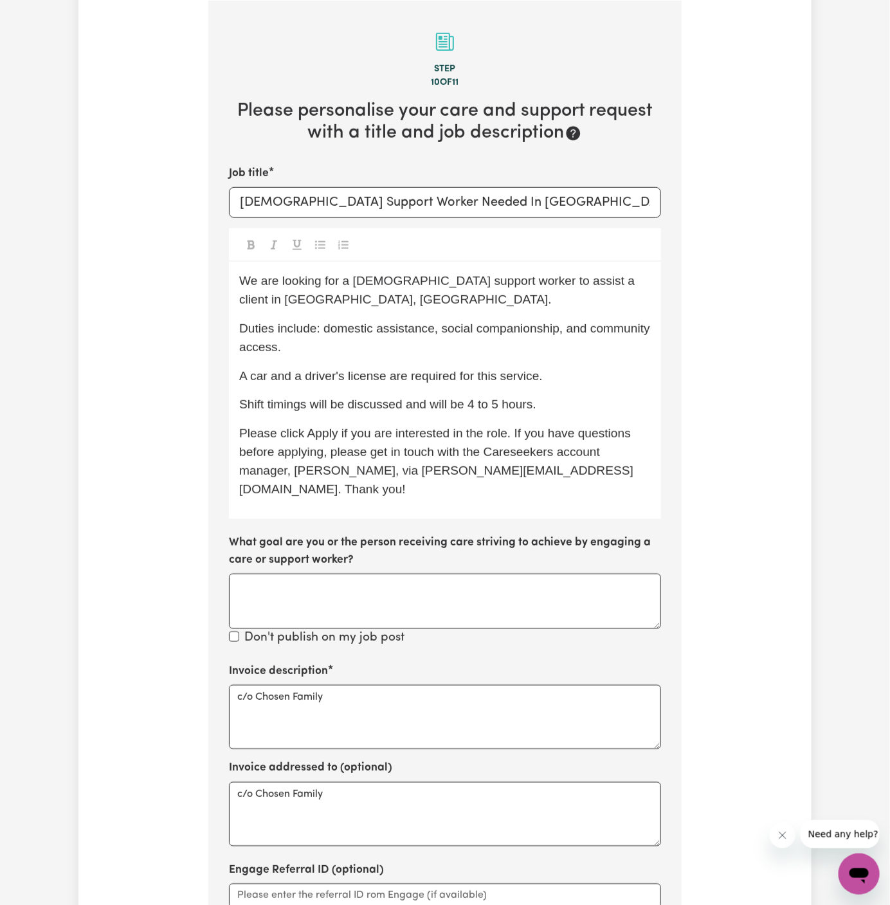
scroll to position [531, 0]
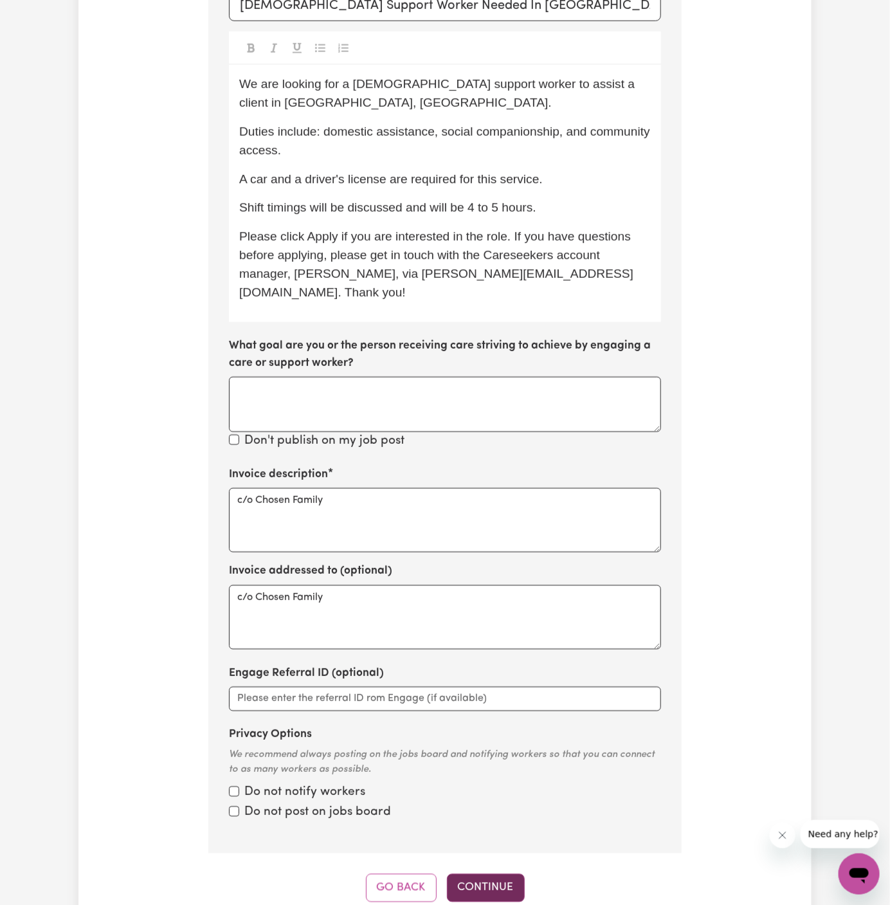
click at [498, 874] on button "Continue" at bounding box center [486, 888] width 78 height 28
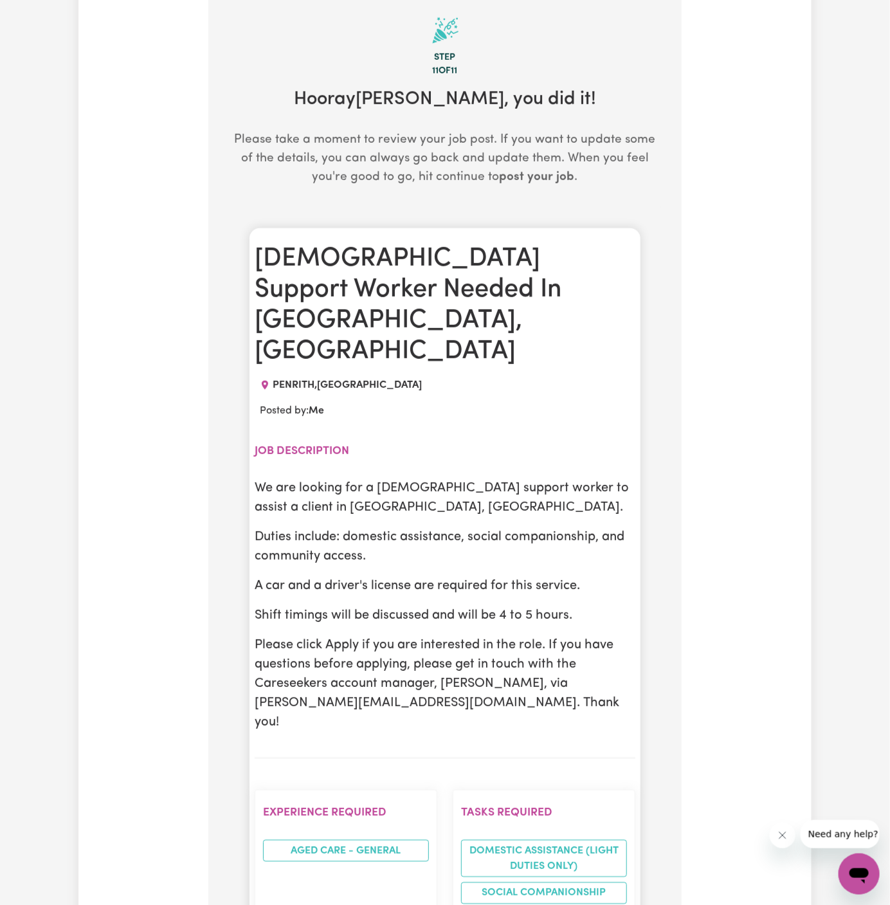
scroll to position [334, 0]
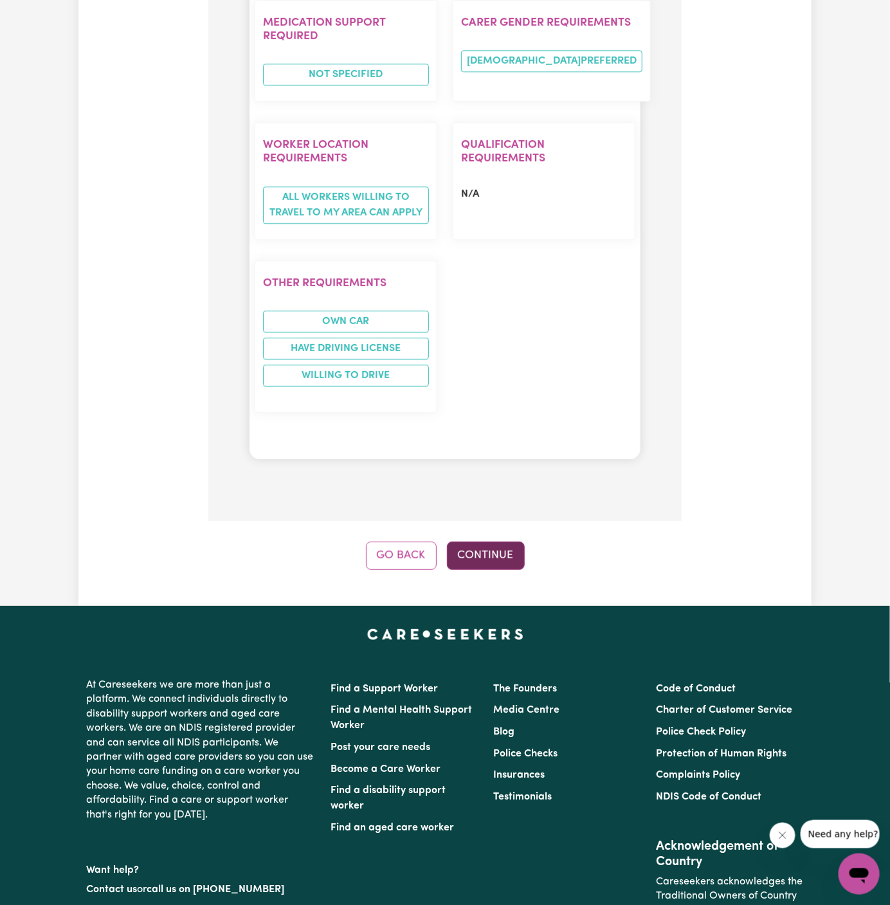
click at [494, 542] on button "Continue" at bounding box center [486, 556] width 78 height 28
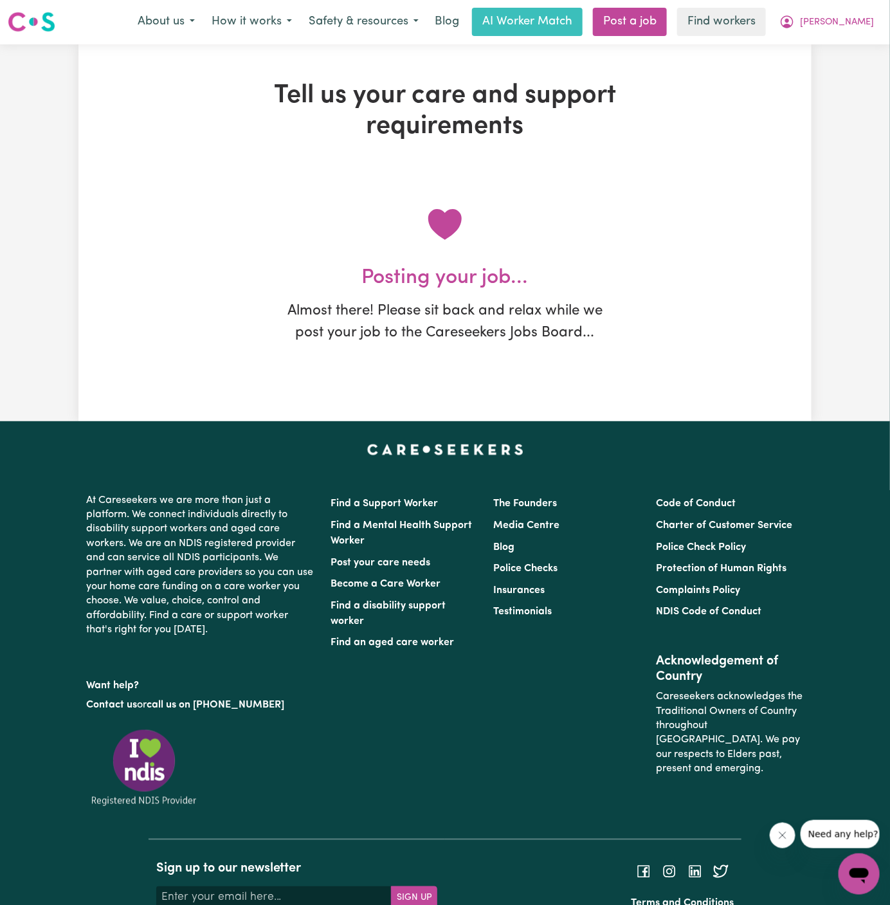
scroll to position [0, 0]
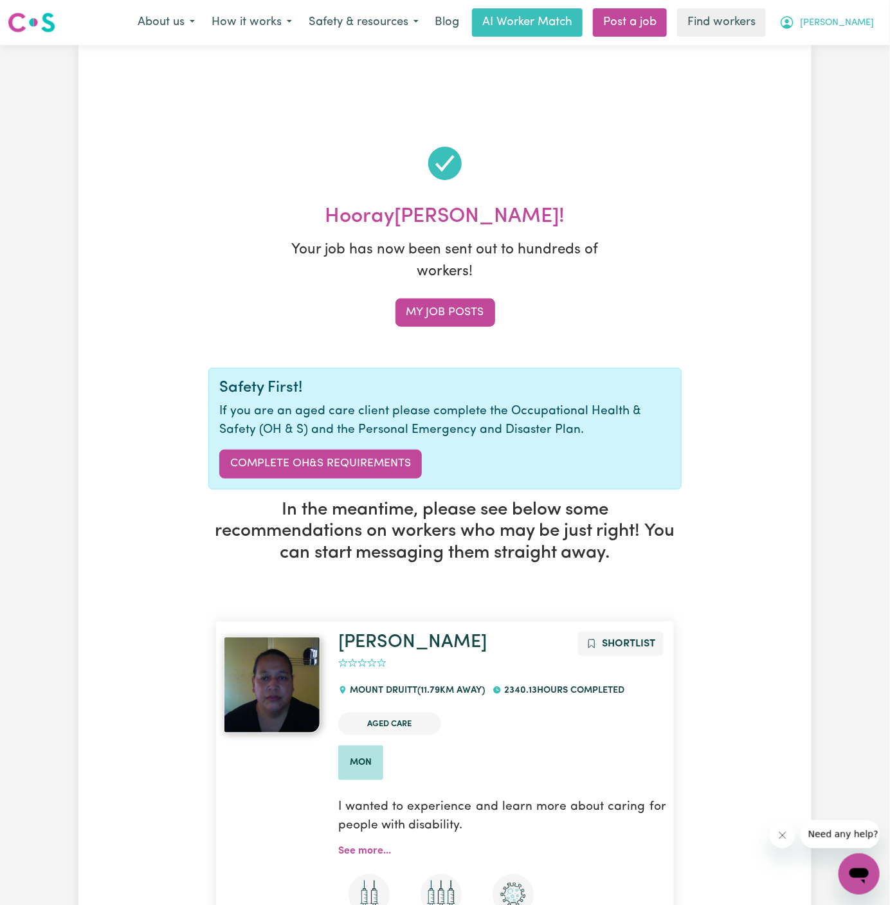
click at [849, 32] on button "[PERSON_NAME]" at bounding box center [826, 22] width 111 height 27
click at [849, 50] on link "My Dashboard" at bounding box center [831, 50] width 102 height 24
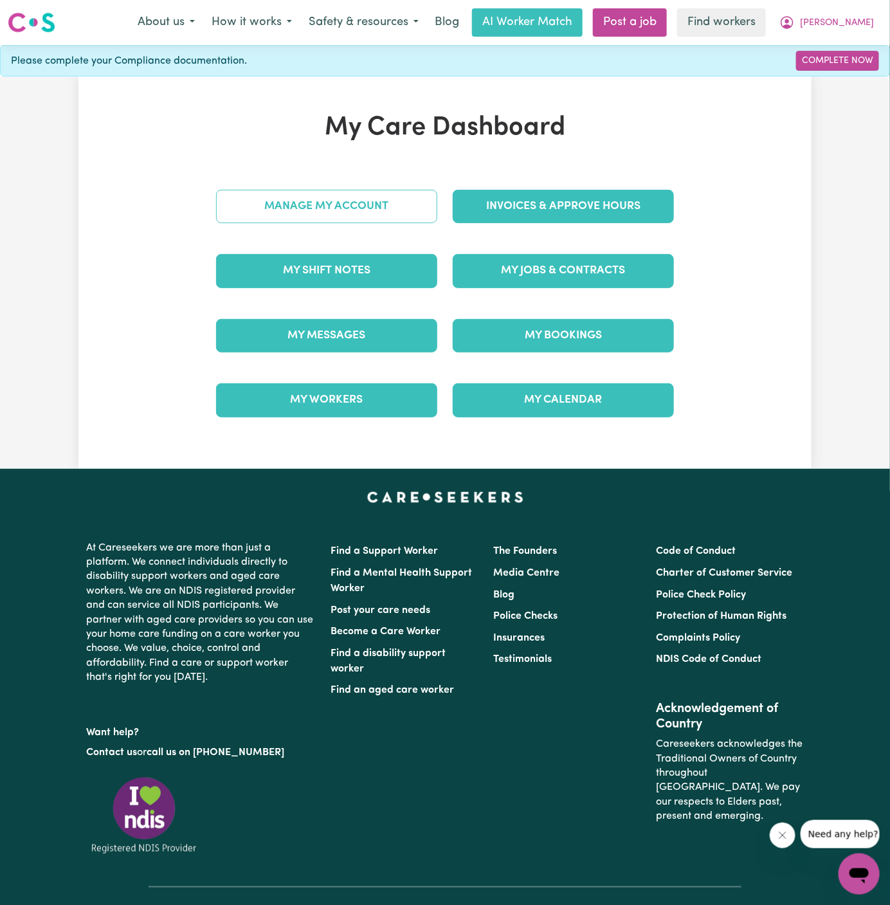
click at [378, 194] on link "Manage My Account" at bounding box center [326, 206] width 221 height 33
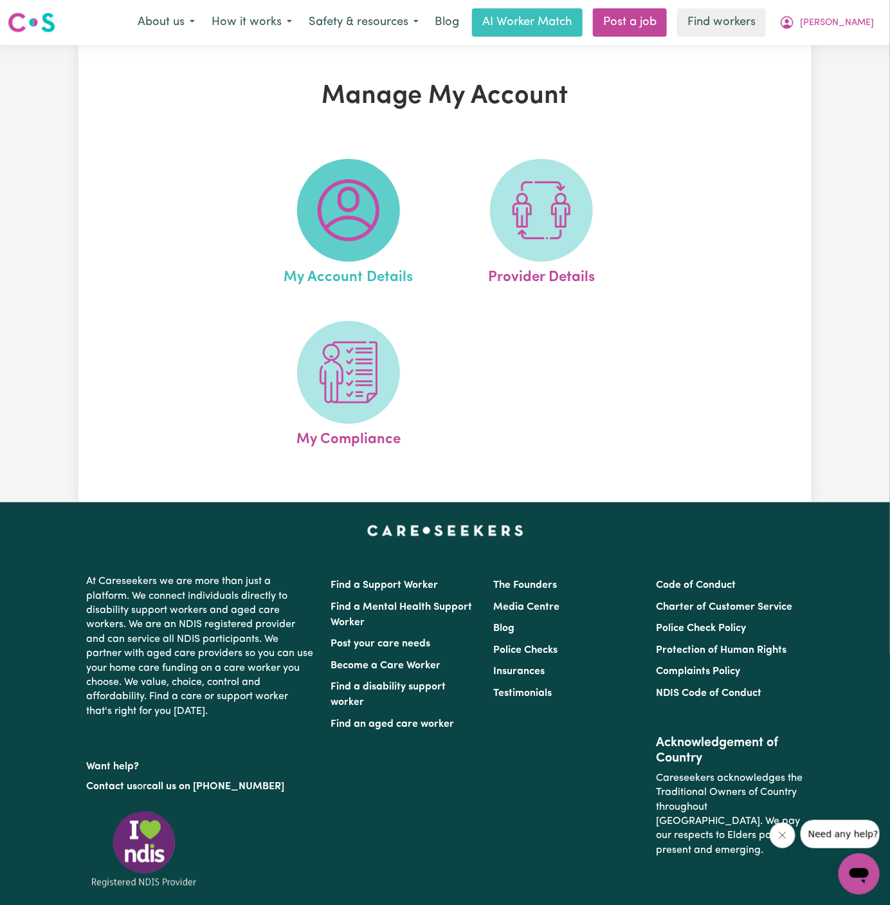
click at [378, 196] on img at bounding box center [349, 210] width 62 height 62
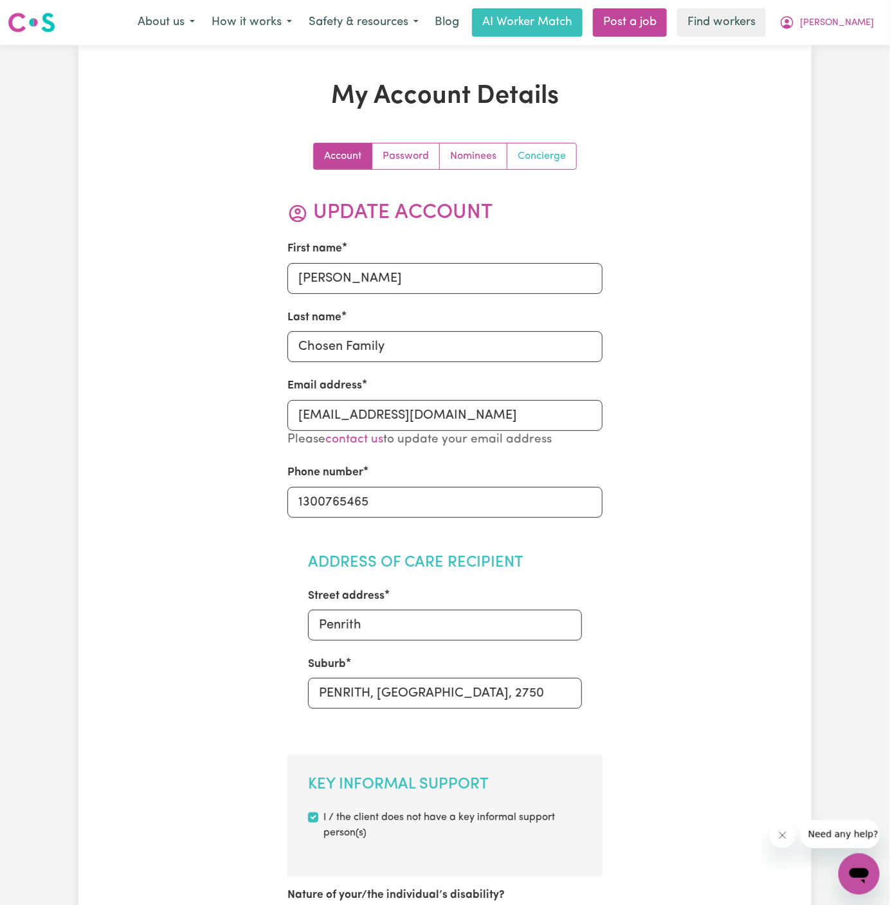
click at [536, 158] on link "Concierge" at bounding box center [541, 156] width 69 height 26
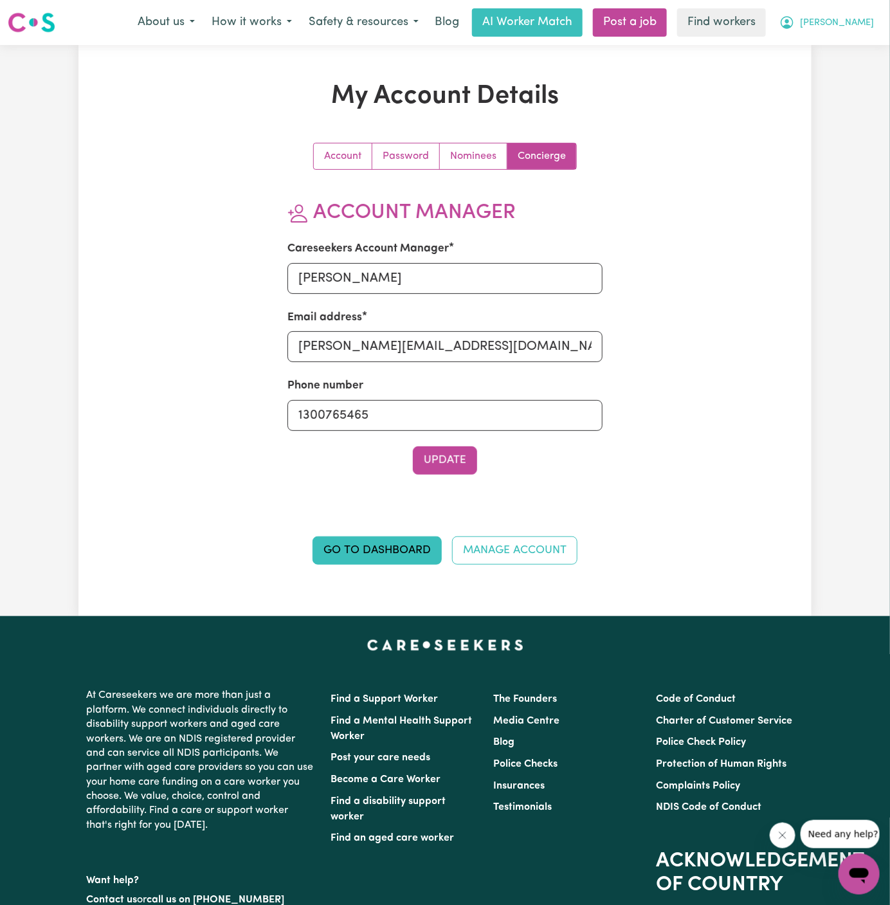
click at [847, 23] on span "[PERSON_NAME]" at bounding box center [837, 23] width 74 height 14
click at [847, 48] on link "My Dashboard" at bounding box center [831, 50] width 102 height 24
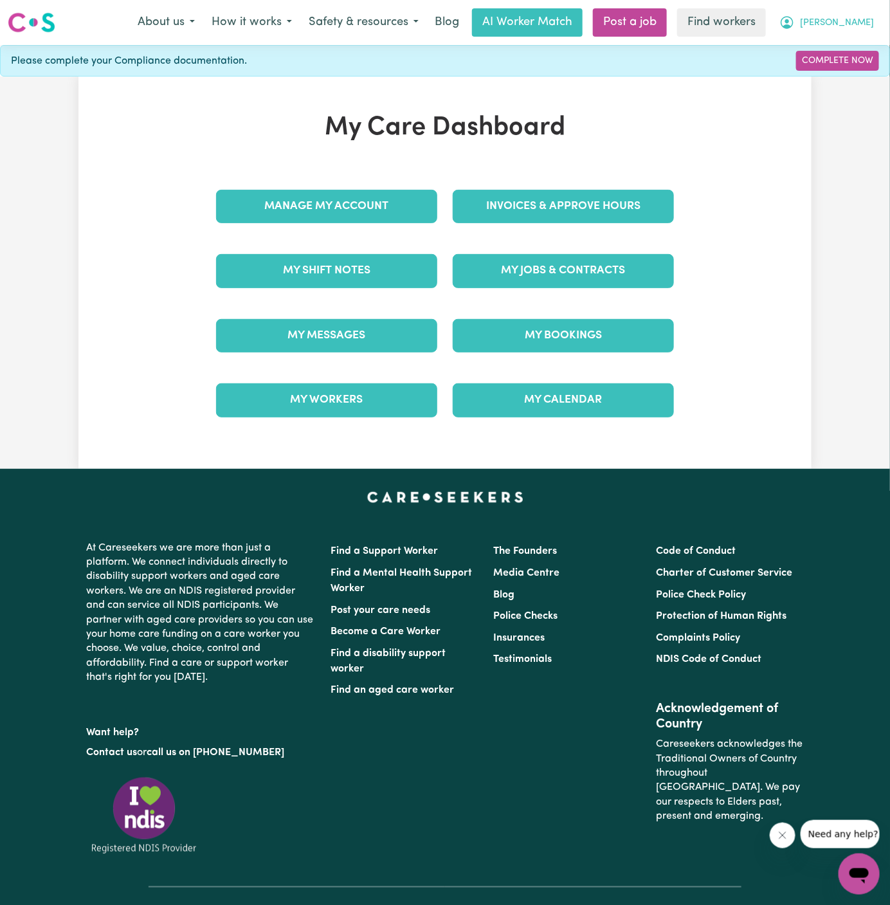
click at [859, 18] on span "[PERSON_NAME]" at bounding box center [837, 23] width 74 height 14
click at [857, 69] on link "Logout" at bounding box center [831, 74] width 102 height 24
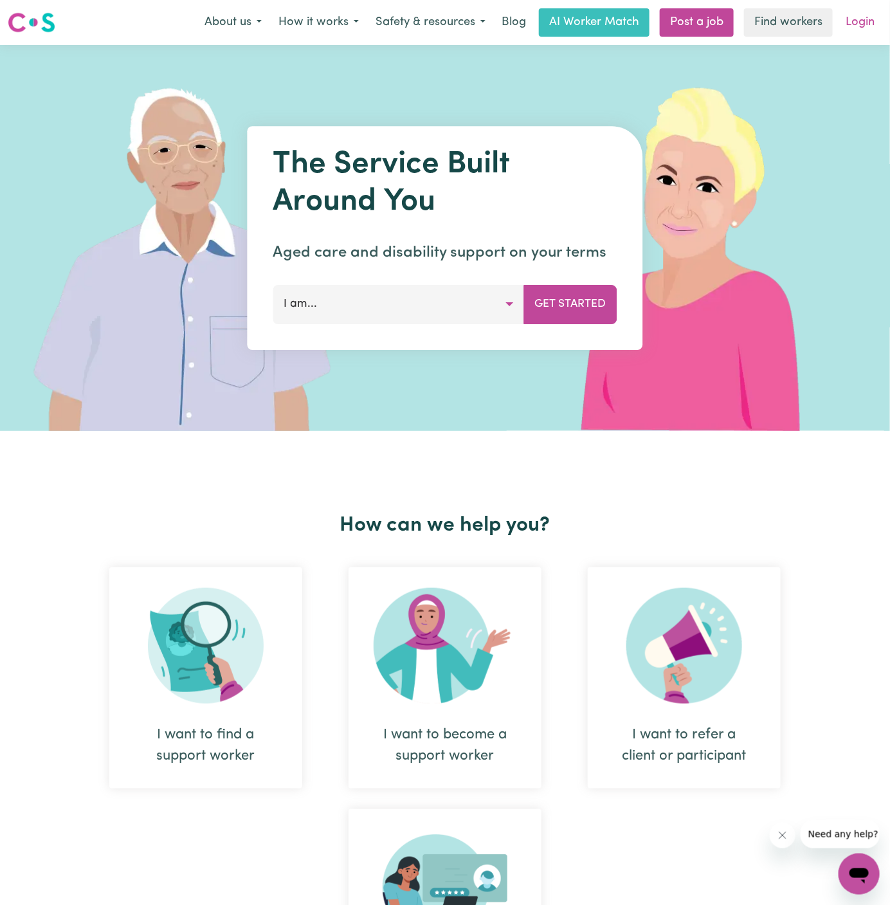
click at [868, 26] on link "Login" at bounding box center [860, 22] width 44 height 28
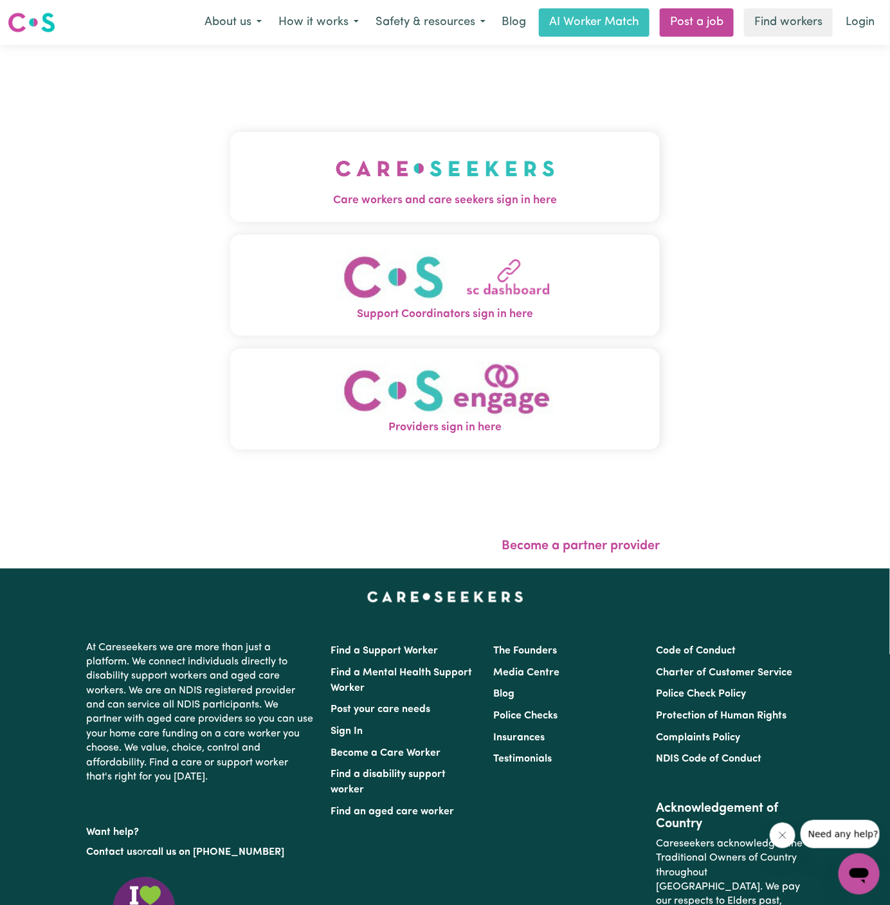
click at [462, 192] on span "Care workers and care seekers sign in here" at bounding box center [445, 200] width 430 height 17
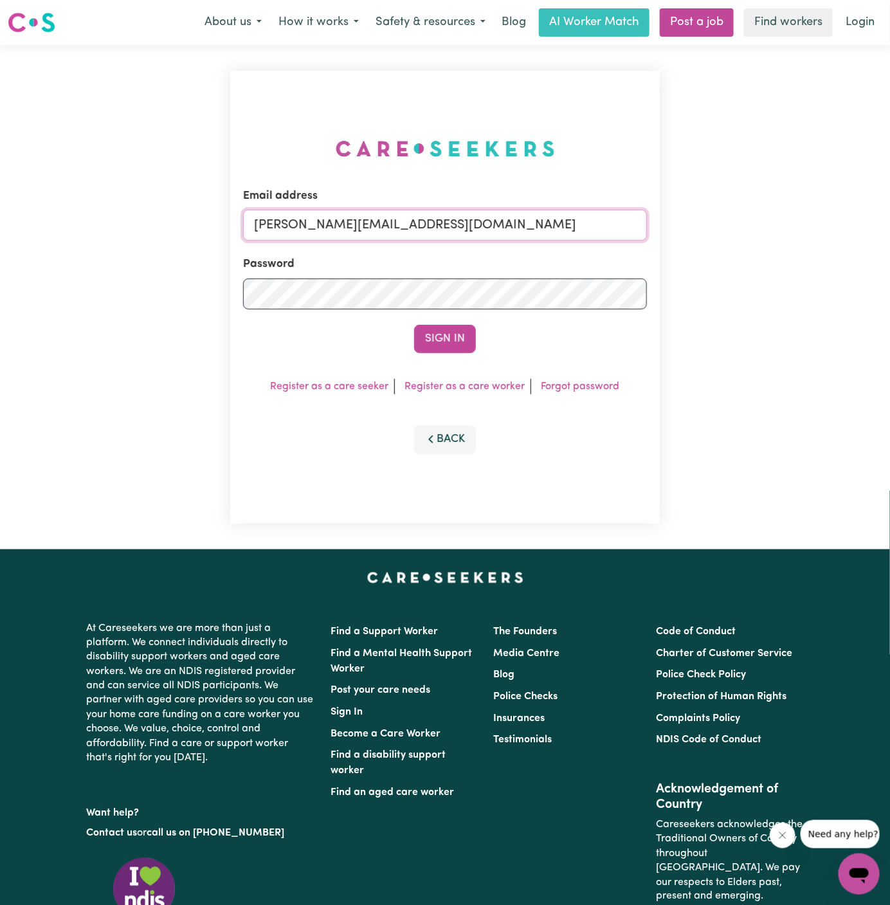
click at [500, 218] on input "[PERSON_NAME][EMAIL_ADDRESS][DOMAIN_NAME]" at bounding box center [445, 225] width 404 height 31
drag, startPoint x: 316, startPoint y: 226, endPoint x: 807, endPoint y: 221, distance: 490.8
click at [807, 221] on div "Email address [EMAIL_ADDRESS][DOMAIN_NAME] Password Sign In Register as a care …" at bounding box center [445, 297] width 890 height 504
type input "[EMAIL_ADDRESS][DOMAIN_NAME]"
click at [462, 334] on button "Sign In" at bounding box center [445, 339] width 62 height 28
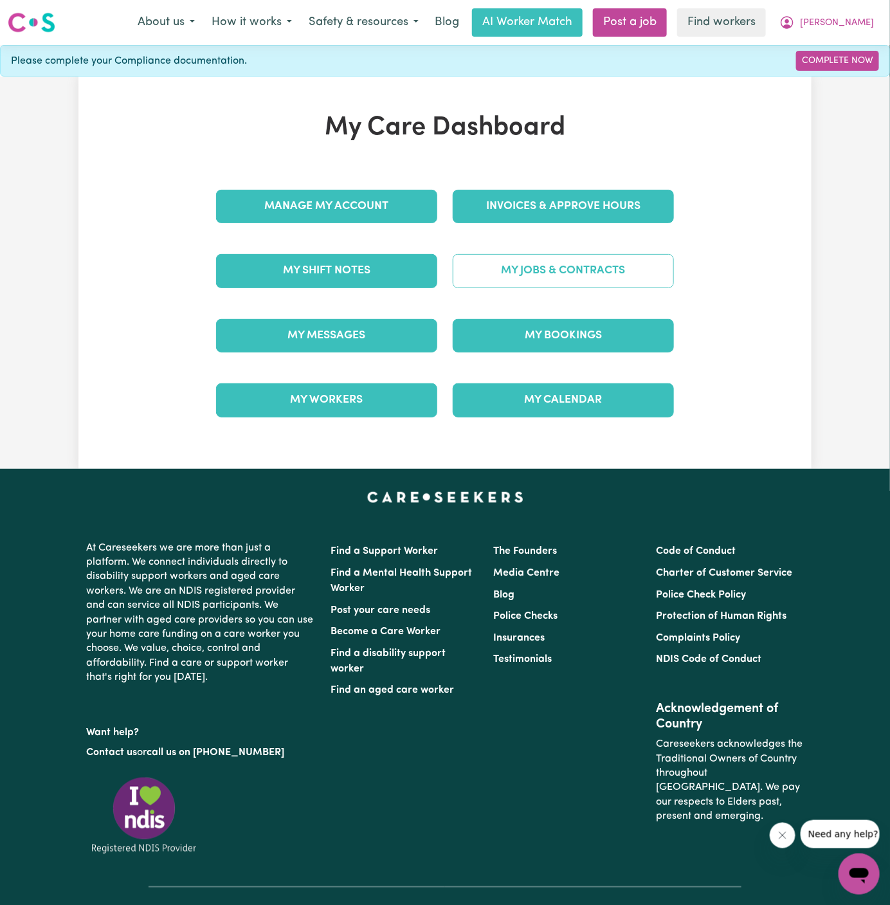
drag, startPoint x: 462, startPoint y: 334, endPoint x: 599, endPoint y: 280, distance: 146.7
click at [599, 280] on div "Manage My Account Invoices & Approve Hours My Shift Notes My Jobs & Contracts M…" at bounding box center [444, 303] width 473 height 259
click at [599, 280] on link "My Jobs & Contracts" at bounding box center [563, 270] width 221 height 33
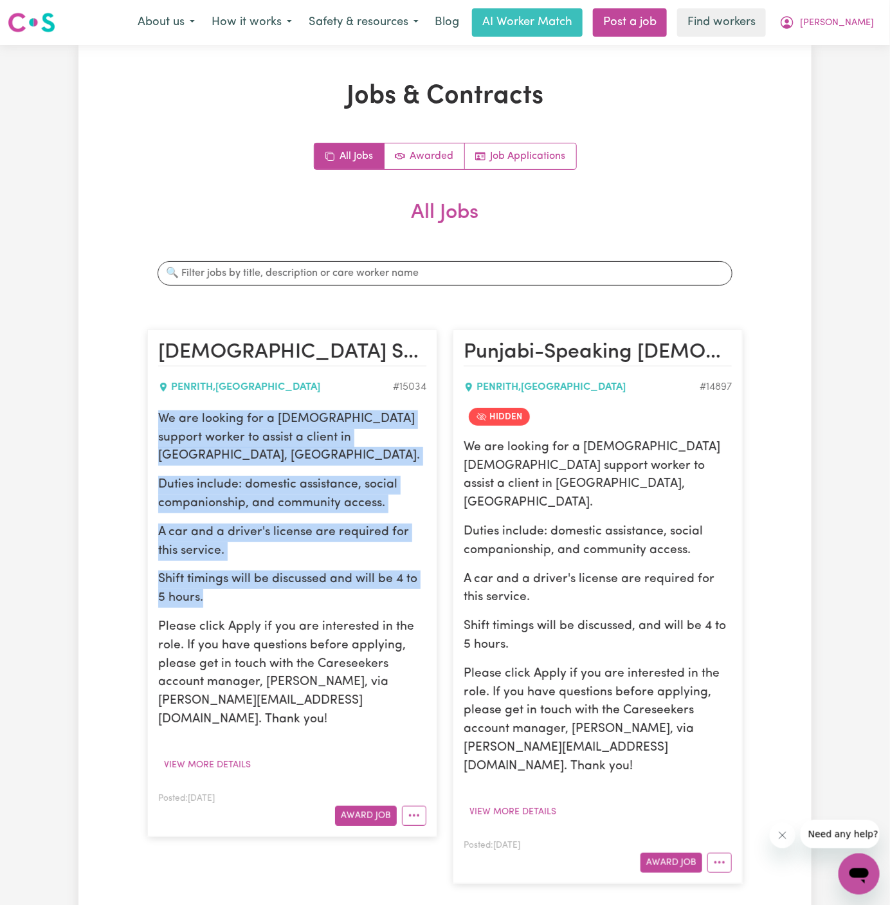
drag, startPoint x: 158, startPoint y: 418, endPoint x: 311, endPoint y: 577, distance: 221.1
click at [311, 577] on div "We are looking for a [DEMOGRAPHIC_DATA] support worker to assist a client in [G…" at bounding box center [292, 569] width 268 height 319
copy div "We are looking for a [DEMOGRAPHIC_DATA] support worker to assist a client in [G…"
click at [416, 809] on icon "More options" at bounding box center [414, 815] width 13 height 13
click at [476, 884] on link "Edit Job" at bounding box center [454, 897] width 102 height 26
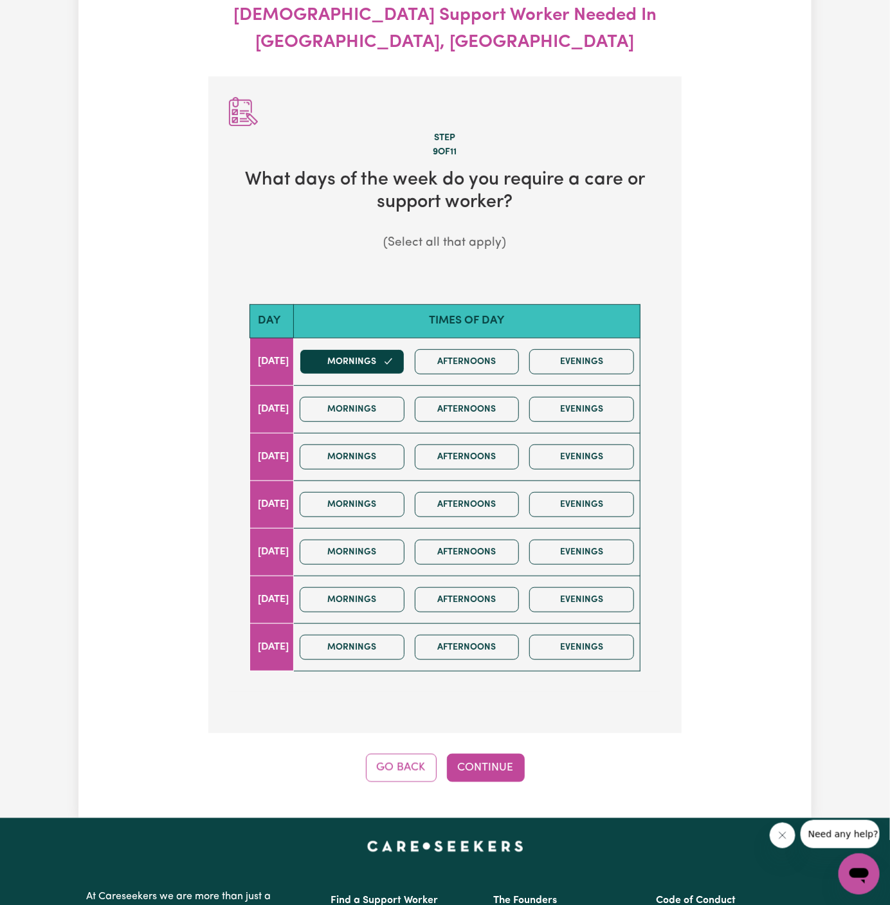
scroll to position [143, 0]
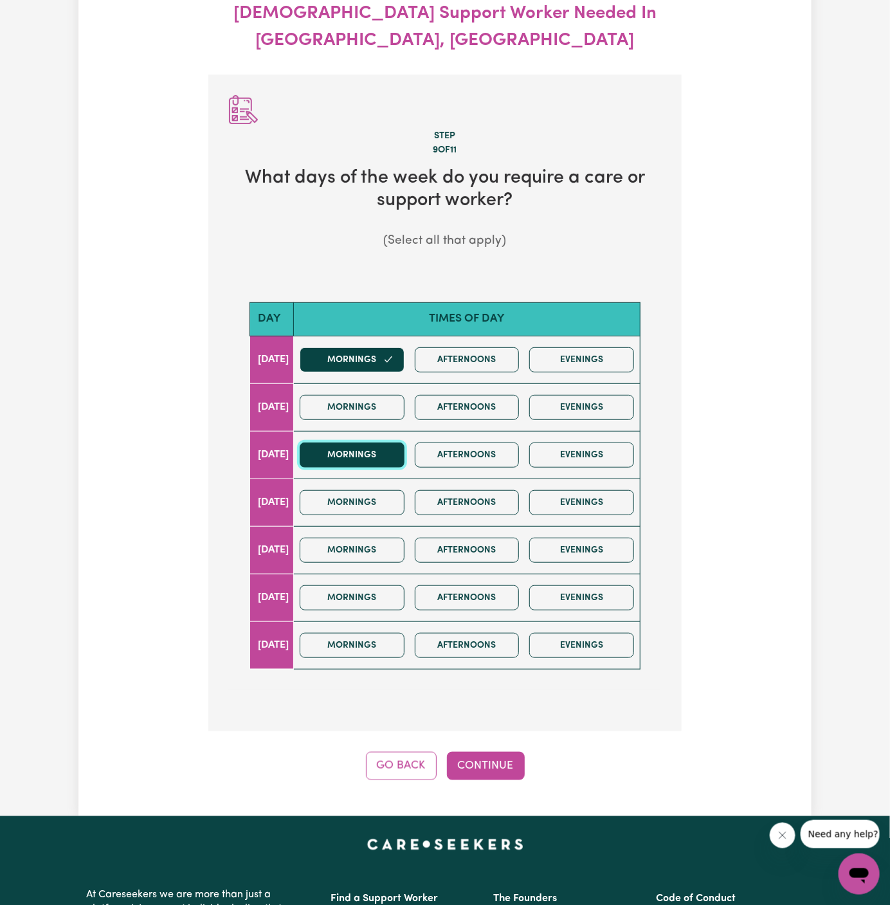
click at [379, 443] on button "Mornings" at bounding box center [352, 455] width 105 height 25
click at [478, 443] on button "Afternoons" at bounding box center [467, 455] width 105 height 25
click at [380, 347] on button "Mornings" at bounding box center [352, 359] width 105 height 25
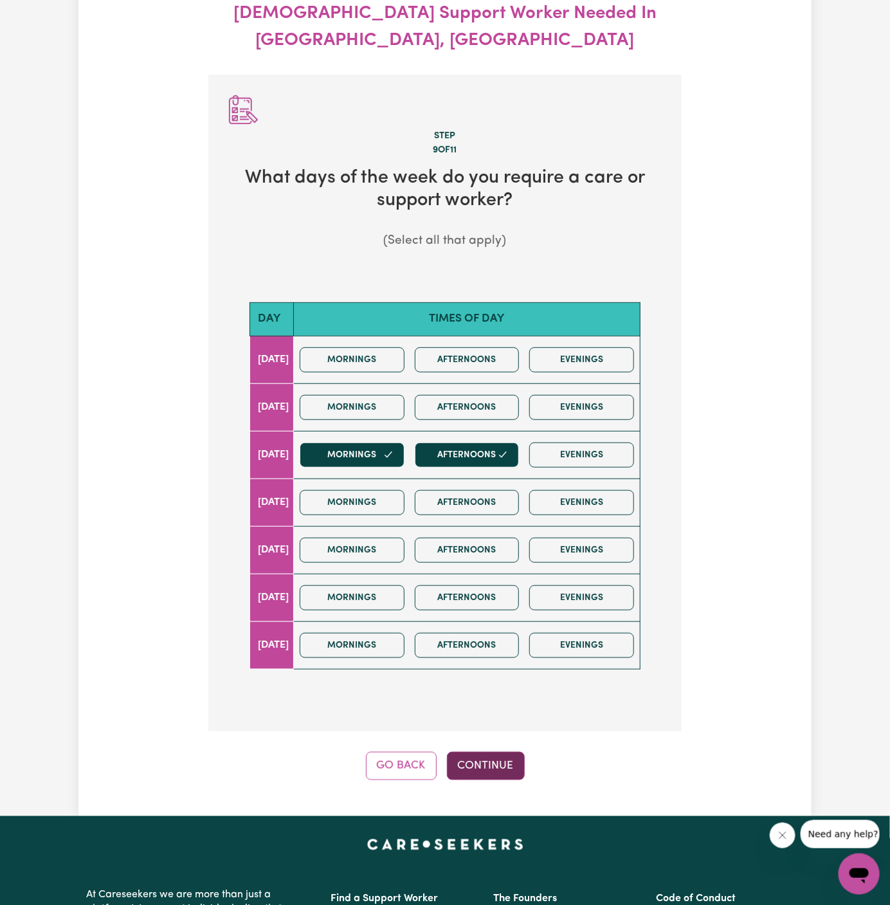
click at [493, 752] on button "Continue" at bounding box center [486, 766] width 78 height 28
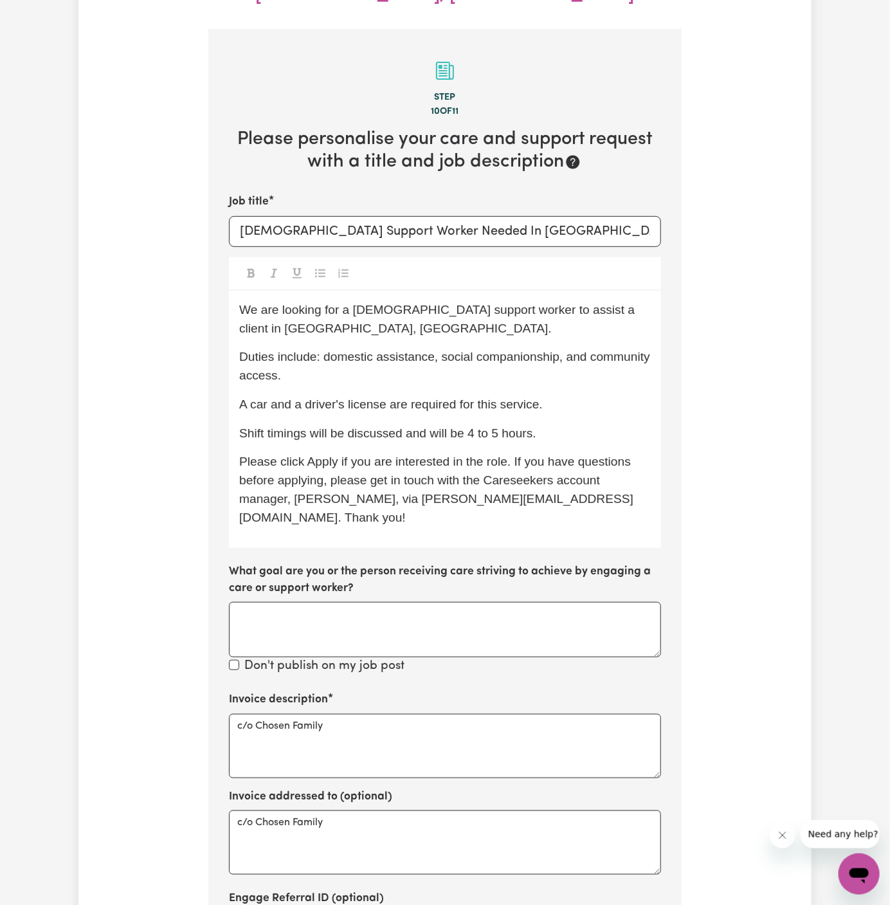
scroll to position [190, 0]
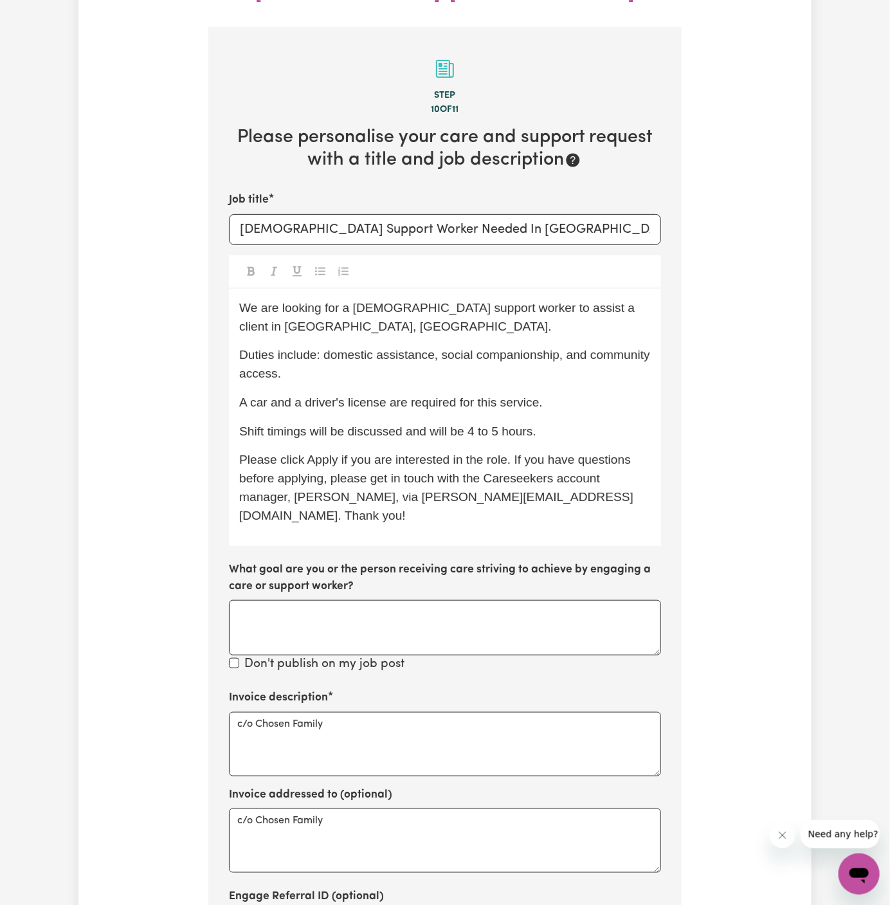
click at [334, 396] on span "A car and a driver's license are required for this service." at bounding box center [391, 403] width 304 height 14
click at [372, 425] on span "Shift timings will be discussed and will be 4 to 5 hours." at bounding box center [387, 432] width 297 height 14
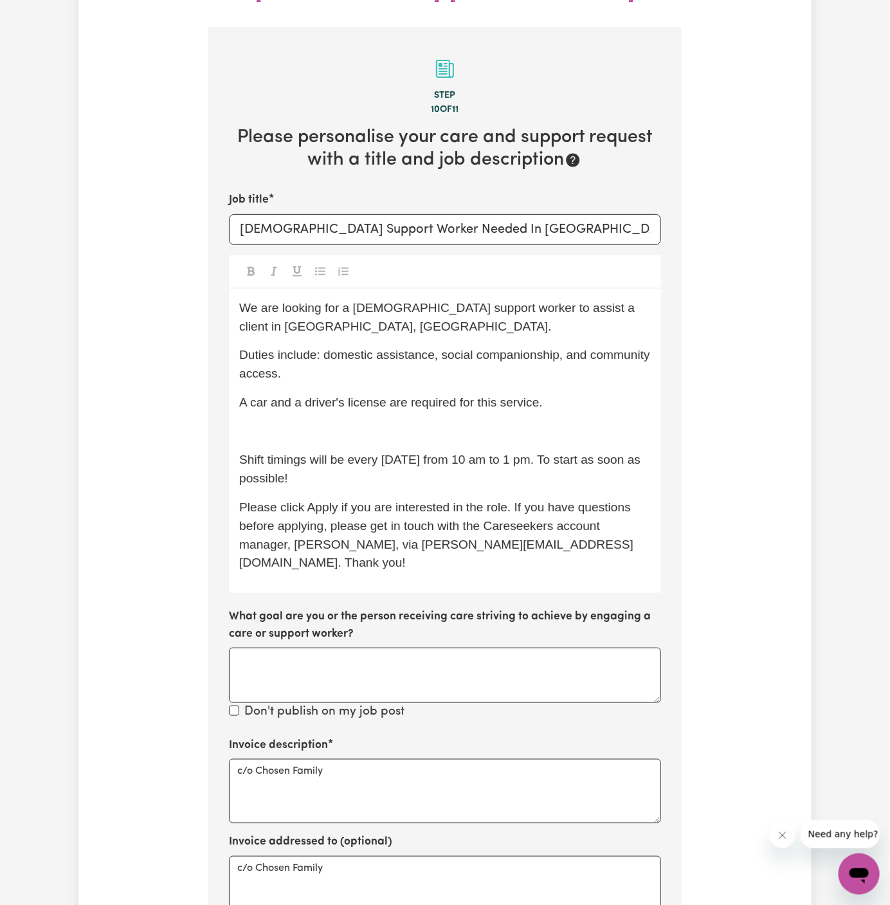
click at [363, 423] on p "﻿" at bounding box center [445, 432] width 412 height 19
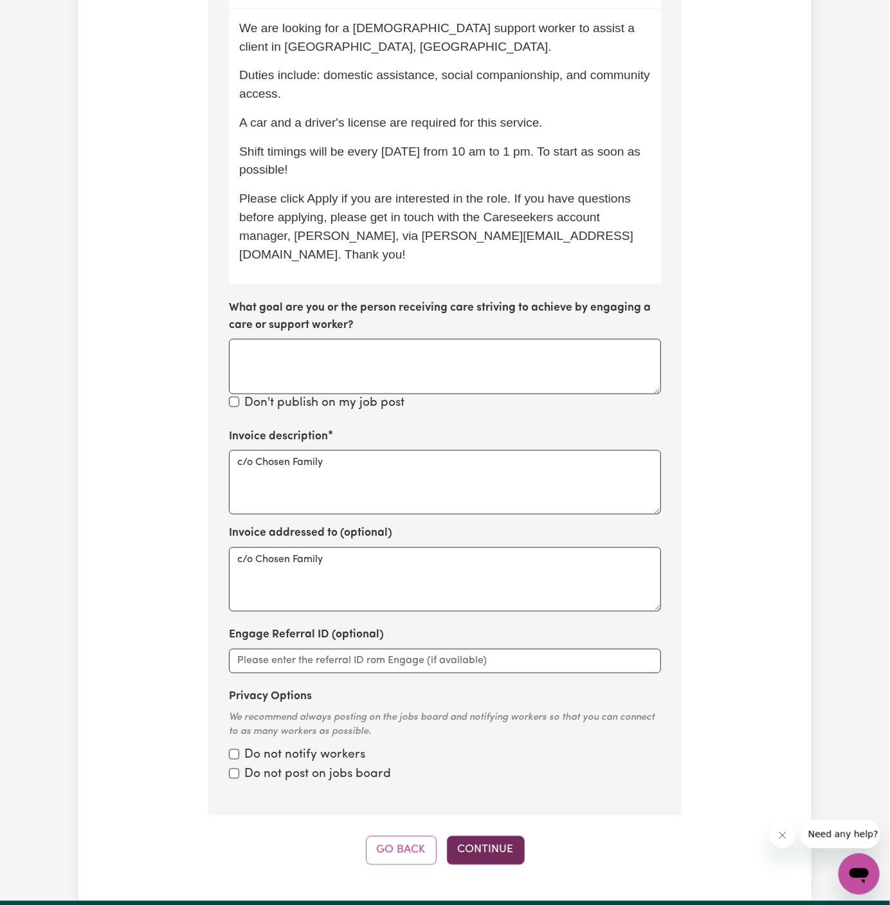
click at [481, 836] on button "Continue" at bounding box center [486, 850] width 78 height 28
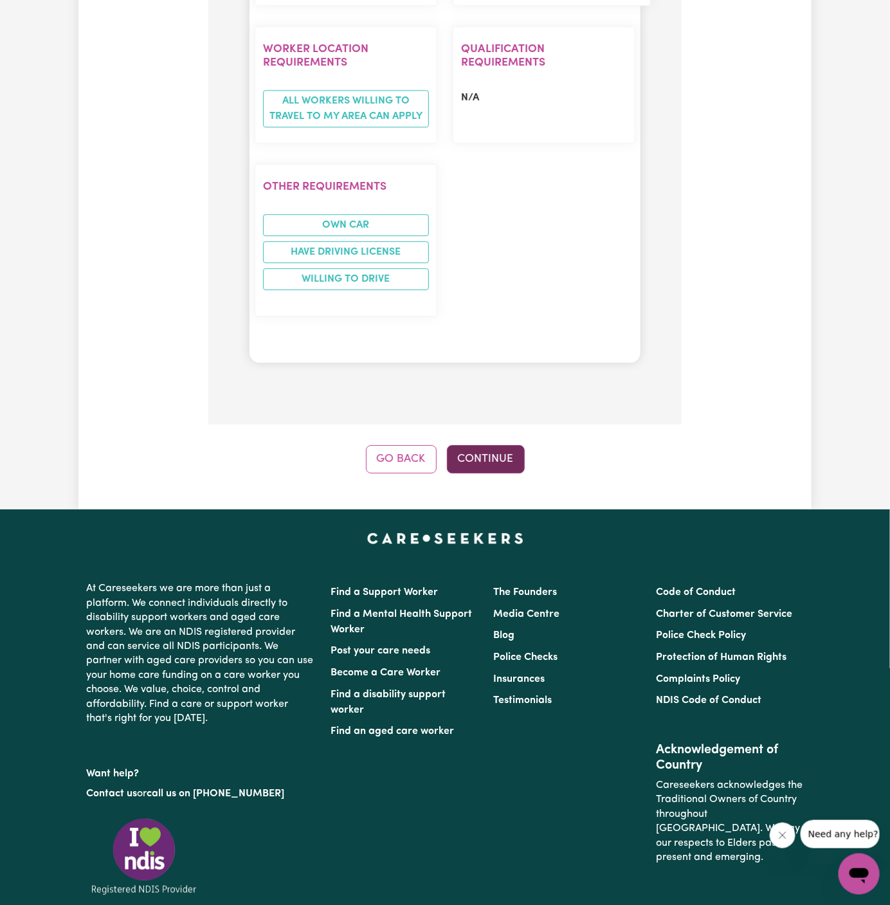
click at [500, 445] on button "Continue" at bounding box center [486, 459] width 78 height 28
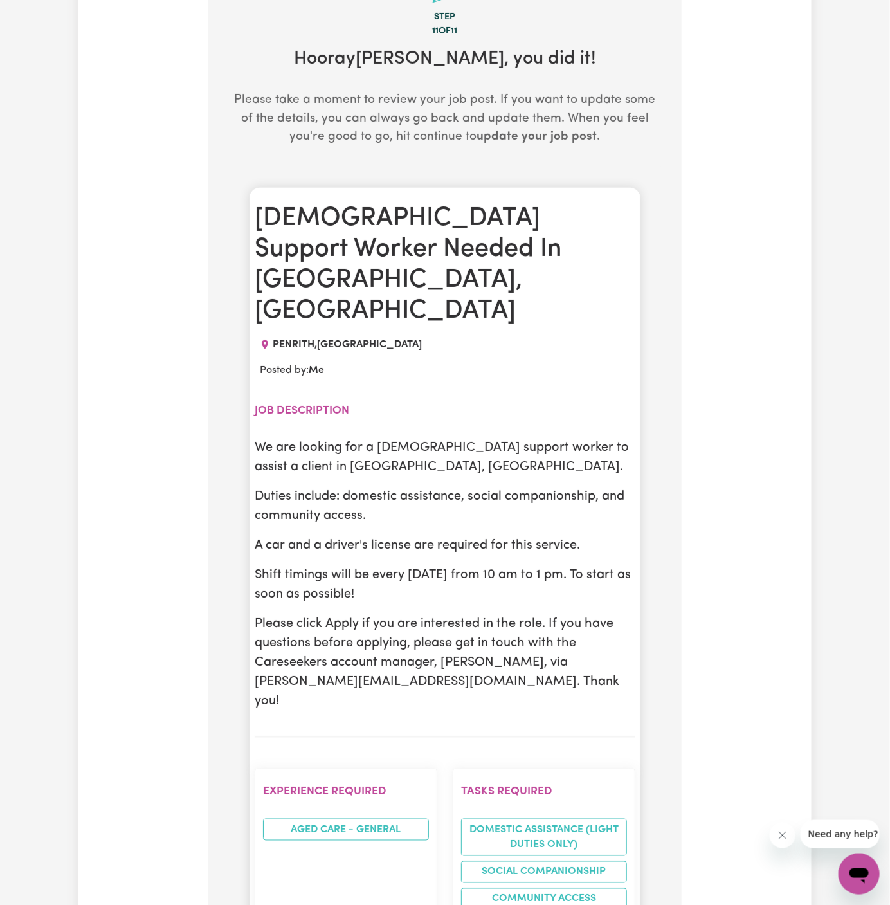
scroll to position [130, 0]
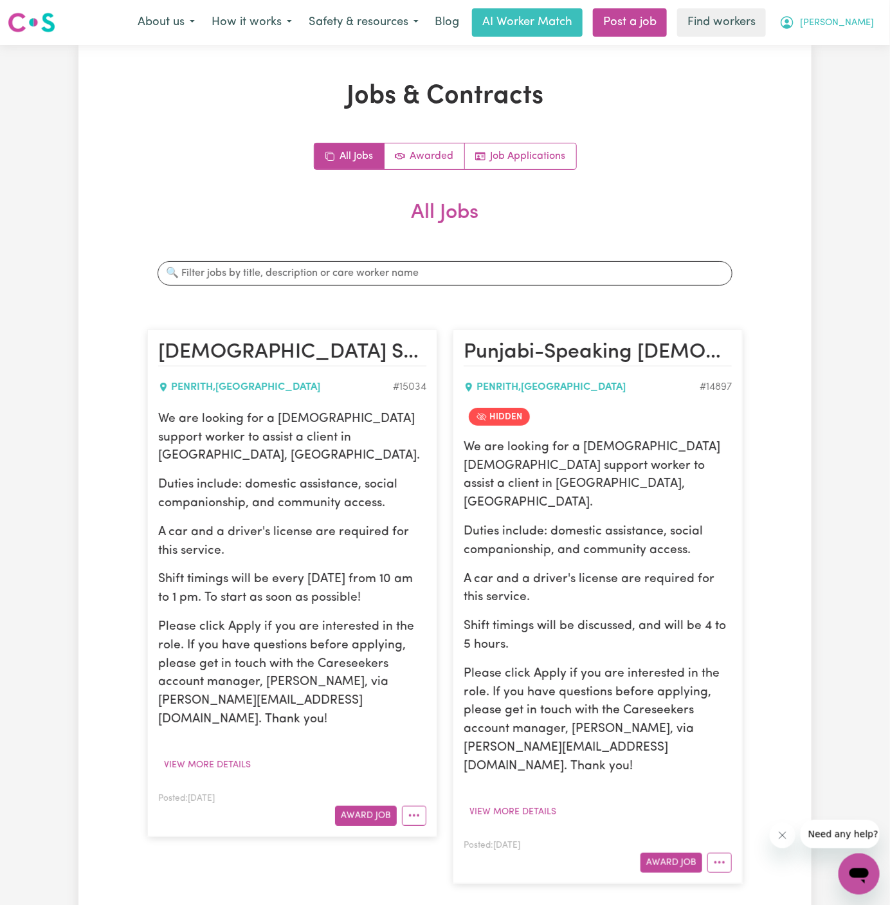
click at [863, 25] on span "[PERSON_NAME]" at bounding box center [837, 23] width 74 height 14
click at [857, 39] on link "My Dashboard" at bounding box center [831, 50] width 102 height 24
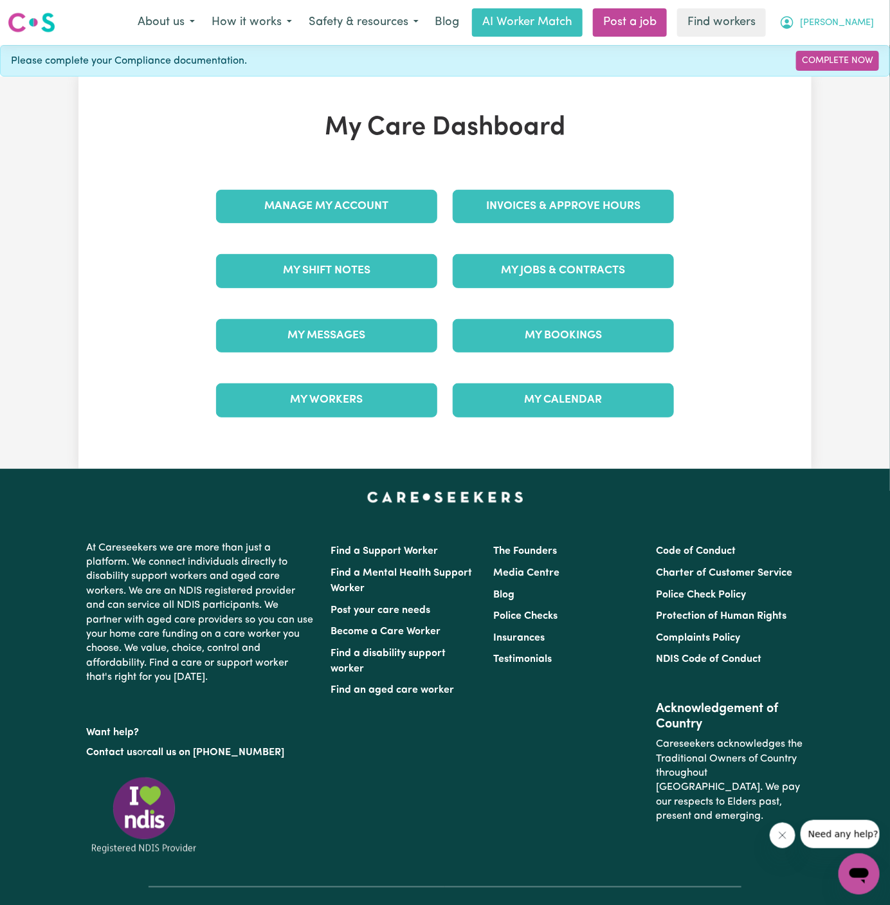
click at [859, 19] on span "[PERSON_NAME]" at bounding box center [837, 23] width 74 height 14
click at [848, 80] on link "Logout" at bounding box center [831, 74] width 102 height 24
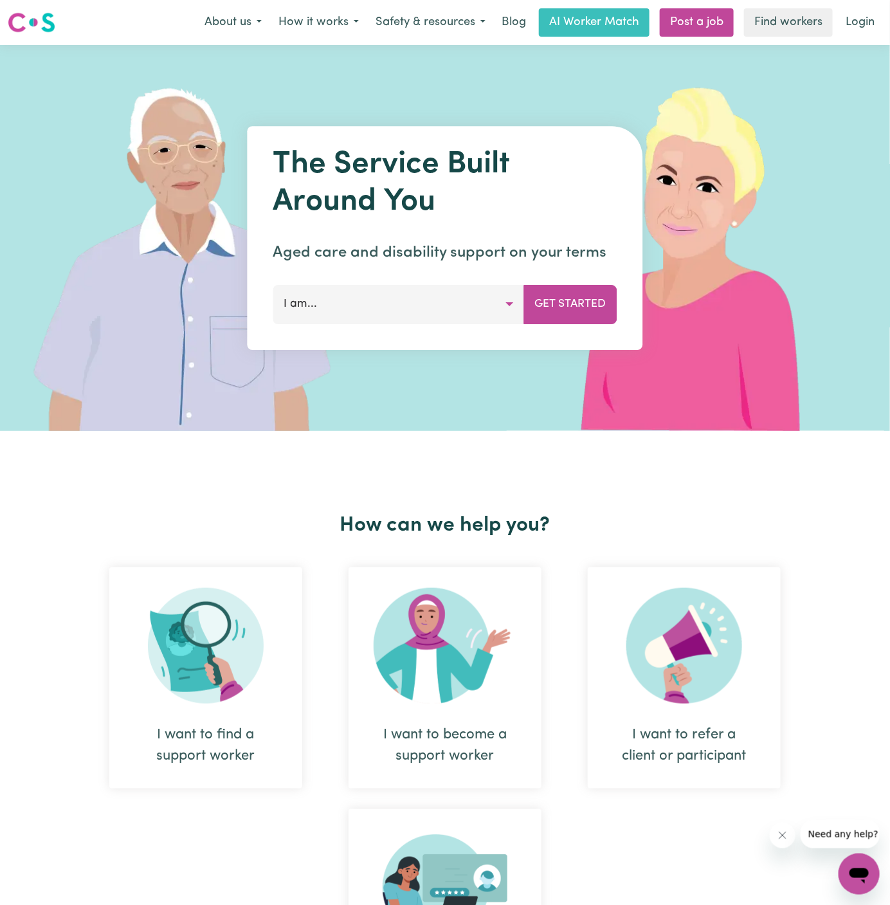
click at [861, 8] on div "Menu About us How it works Safety & resources Blog AI Worker Match Post a job F…" at bounding box center [445, 23] width 890 height 30
click at [858, 21] on link "Login" at bounding box center [860, 22] width 44 height 28
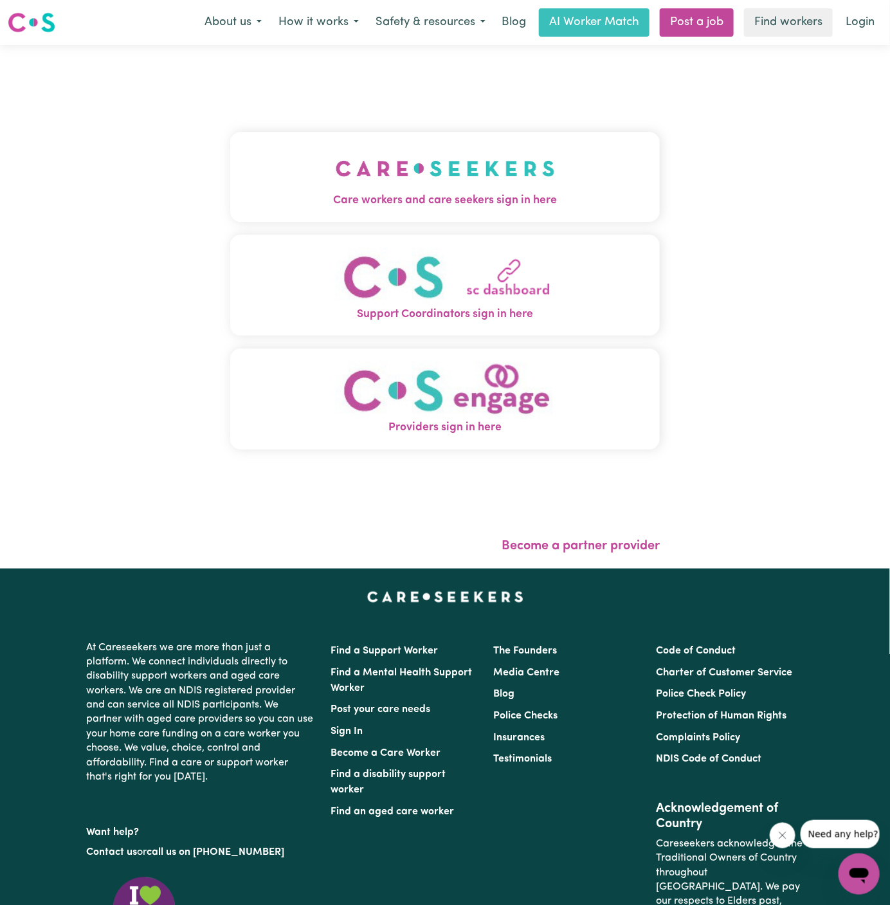
click at [399, 174] on img "Care workers and care seekers sign in here" at bounding box center [445, 169] width 219 height 48
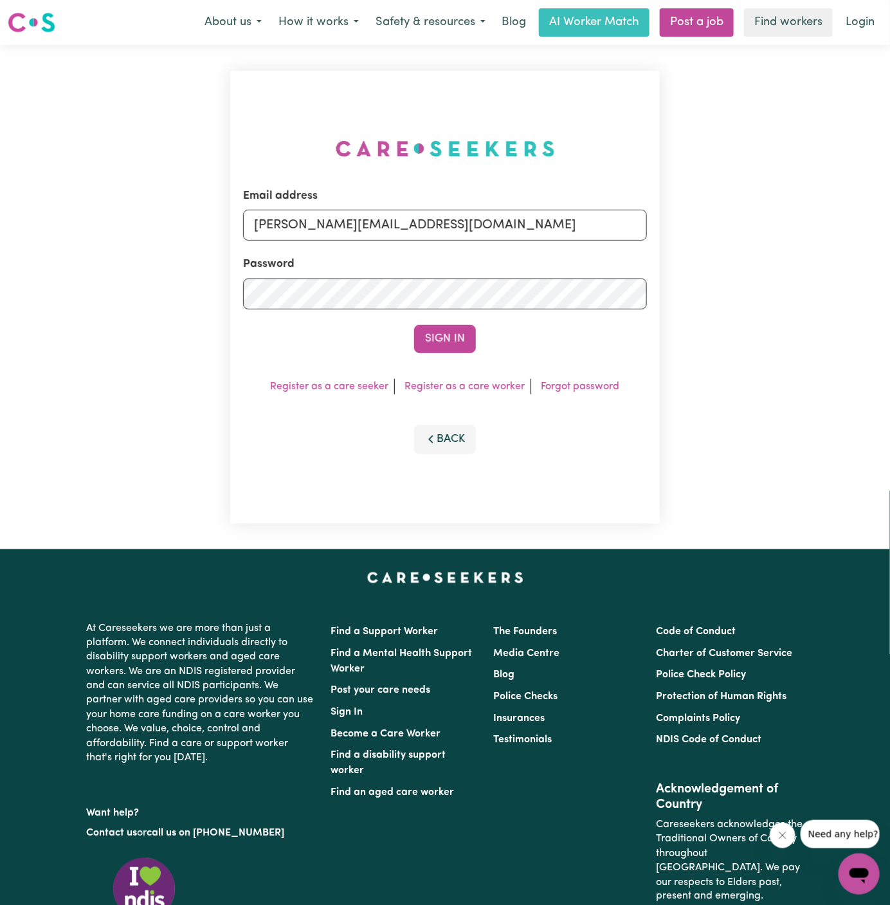
click at [490, 219] on input "[PERSON_NAME][EMAIL_ADDRESS][DOMAIN_NAME]" at bounding box center [445, 225] width 404 height 31
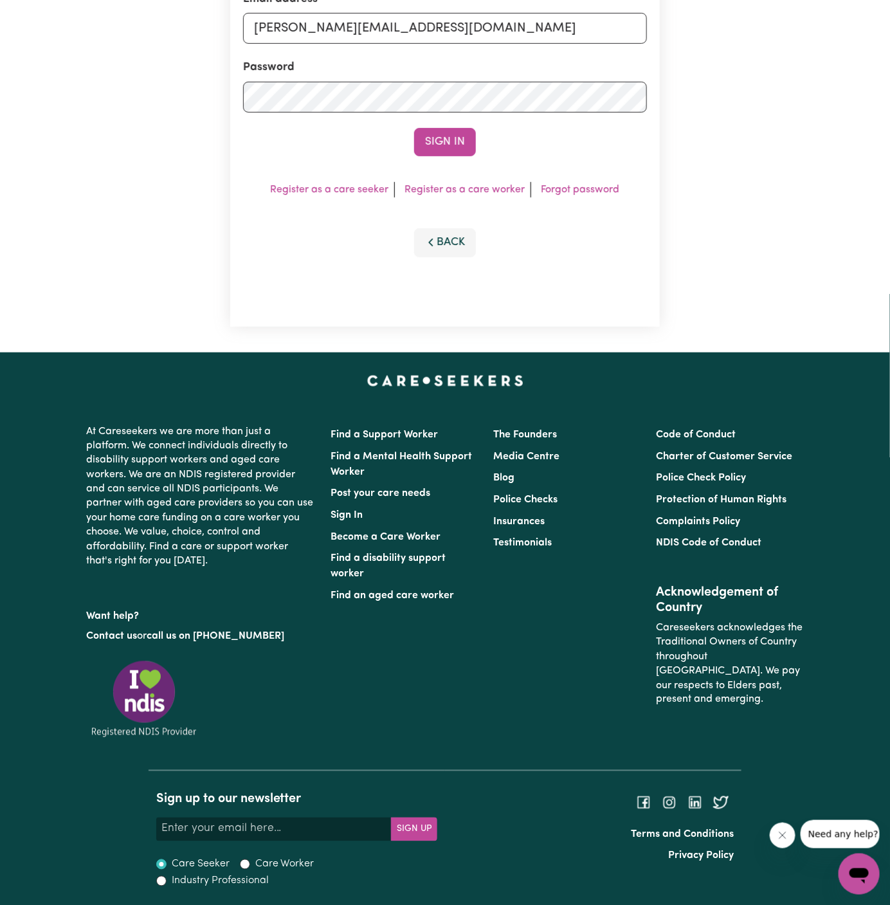
click at [439, 28] on input "[PERSON_NAME][EMAIL_ADDRESS][DOMAIN_NAME]" at bounding box center [445, 28] width 404 height 31
drag, startPoint x: 319, startPoint y: 35, endPoint x: 807, endPoint y: 35, distance: 488.2
click at [807, 35] on div "Email address [EMAIL_ADDRESS][DOMAIN_NAME] Password Sign In Register as a care …" at bounding box center [445, 100] width 890 height 504
type input "[EMAIL_ADDRESS][DOMAIN_NAME]"
click at [414, 128] on button "Sign In" at bounding box center [445, 142] width 62 height 28
